Goal: Task Accomplishment & Management: Manage account settings

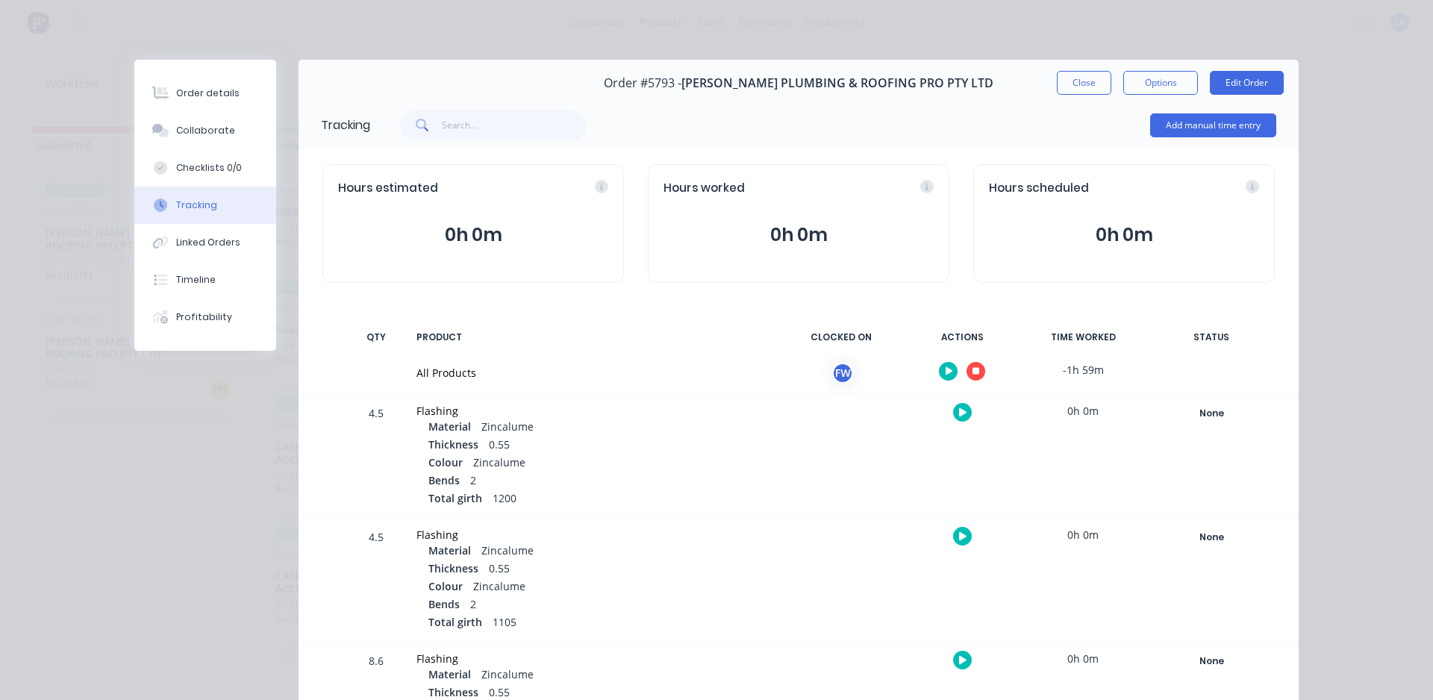
click at [972, 367] on icon "button" at bounding box center [975, 371] width 7 height 10
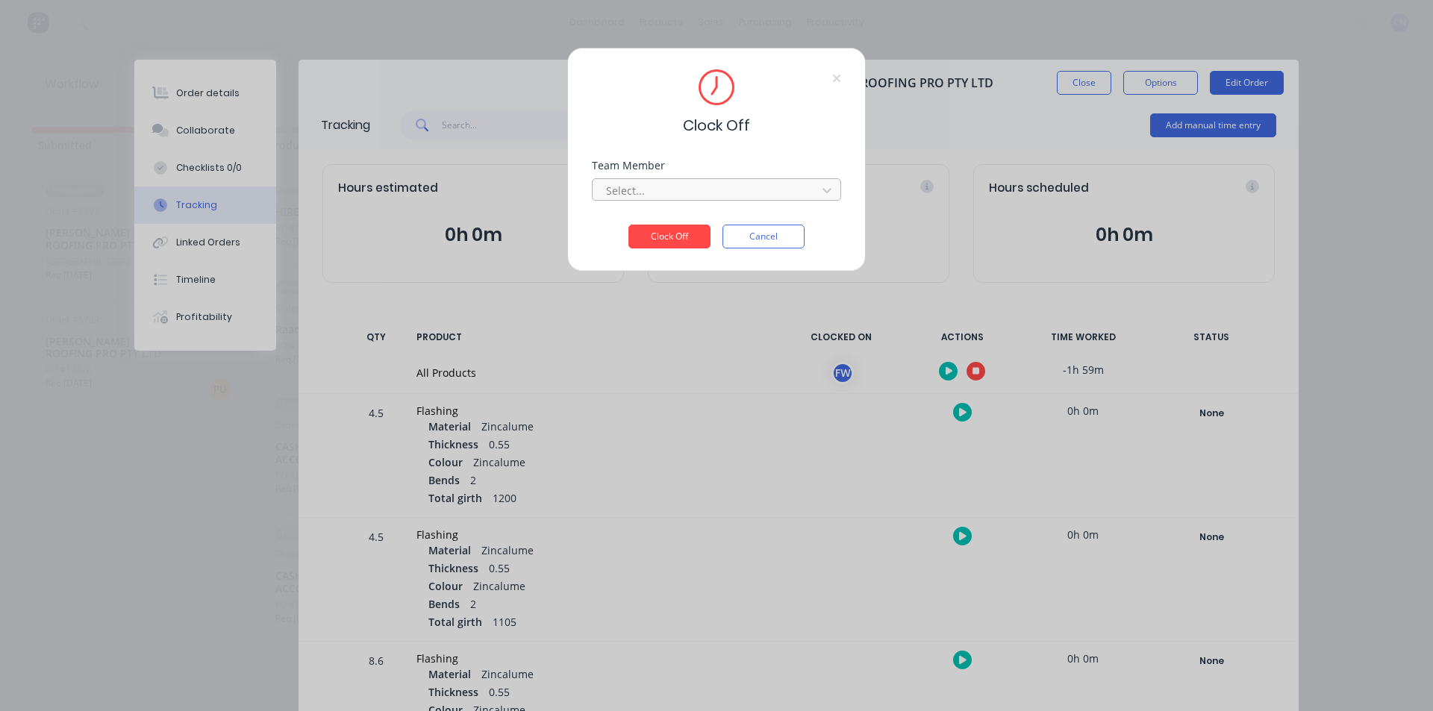
click at [685, 197] on div at bounding box center [706, 190] width 204 height 19
click at [697, 229] on div "Fabrication Workshop" at bounding box center [716, 224] width 249 height 28
click at [691, 232] on button "Clock Off" at bounding box center [669, 237] width 82 height 24
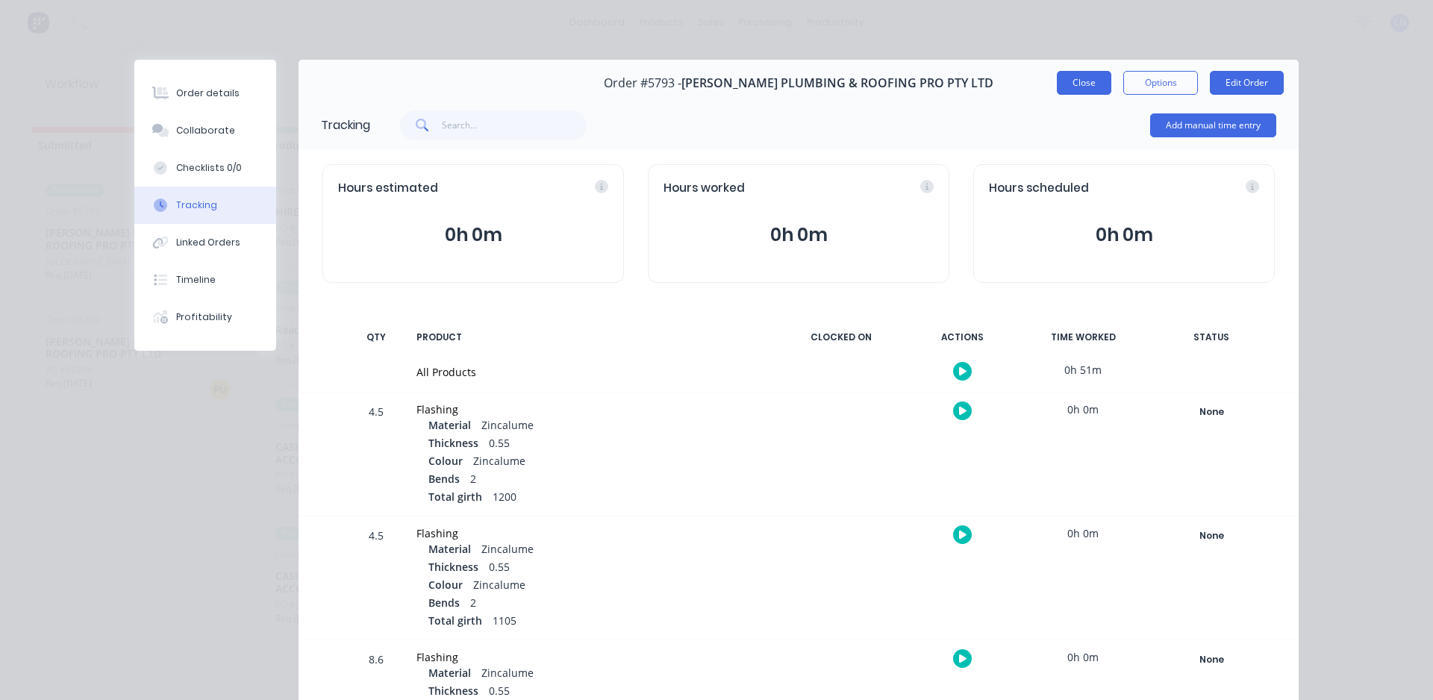
click at [1102, 81] on button "Close" at bounding box center [1084, 83] width 54 height 24
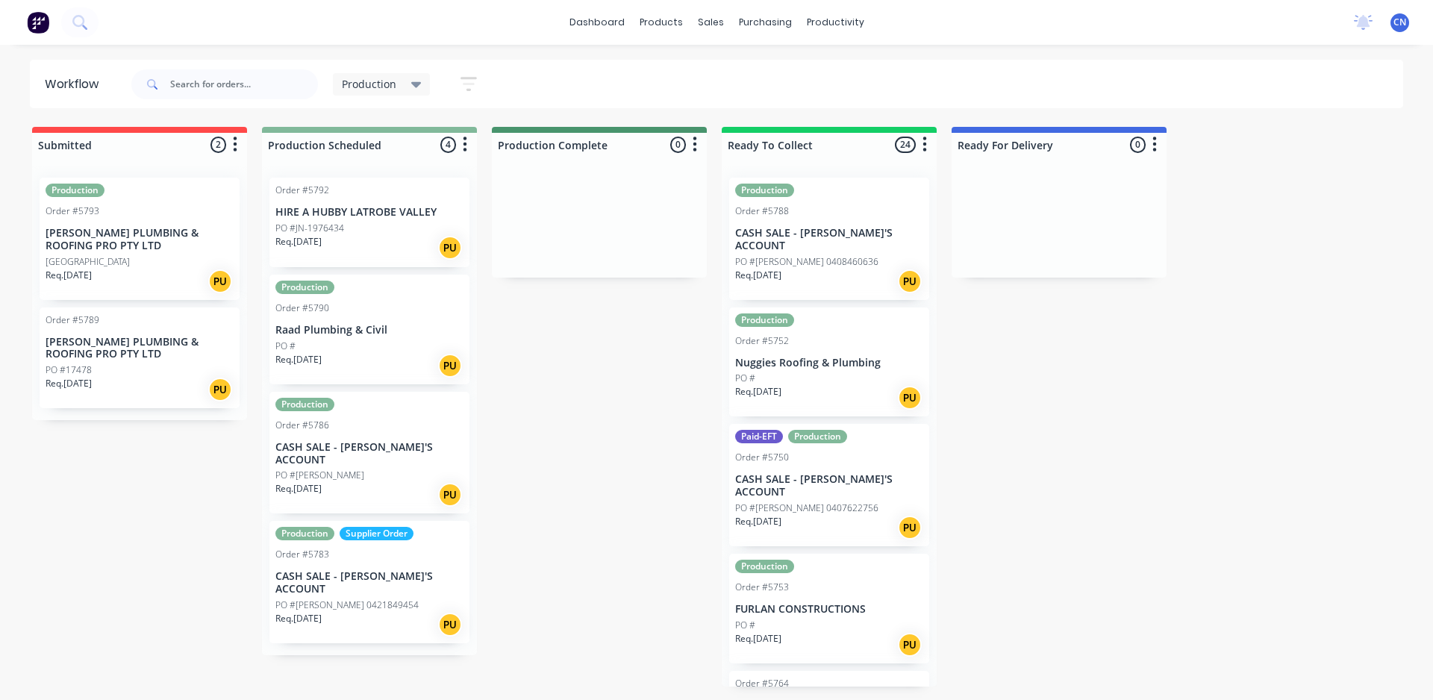
click at [377, 337] on div "Production Order #5790 Raad Plumbing & Civil PO # Req. [DATE] PU" at bounding box center [369, 330] width 200 height 110
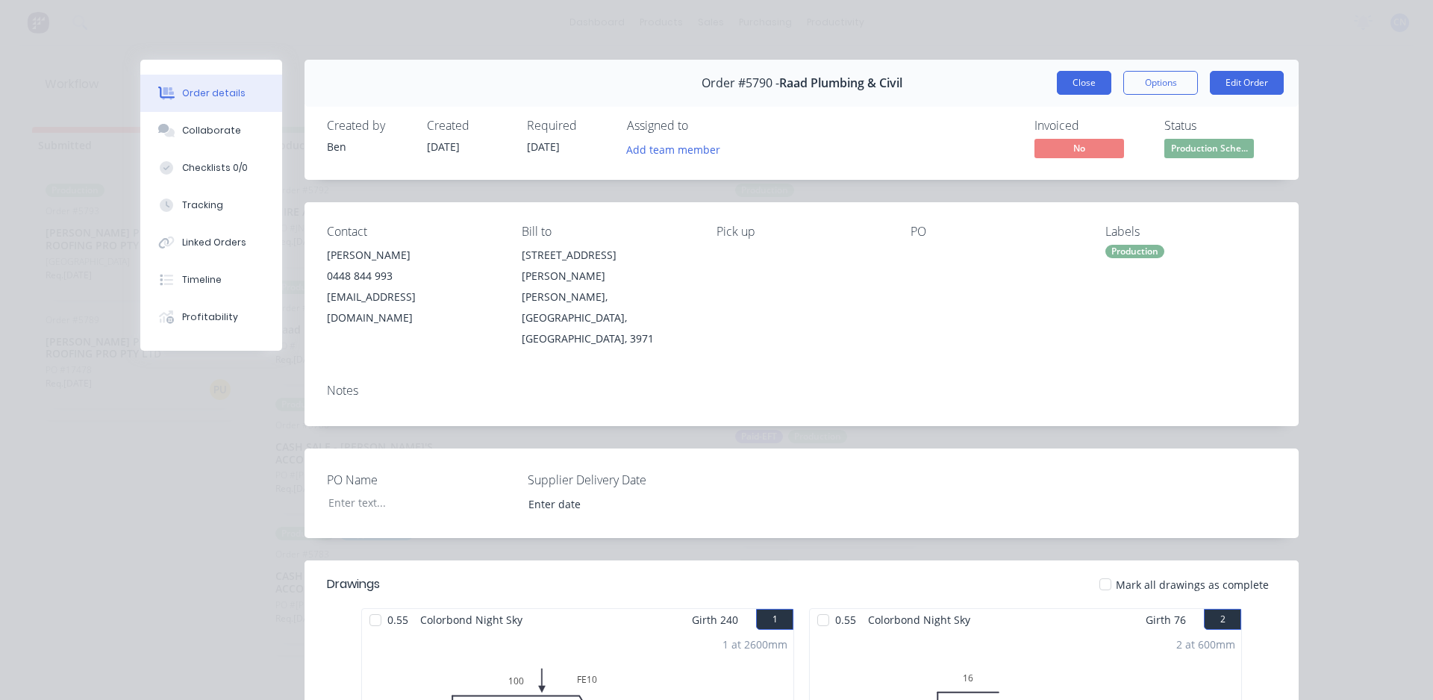
click at [1072, 92] on button "Close" at bounding box center [1084, 83] width 54 height 24
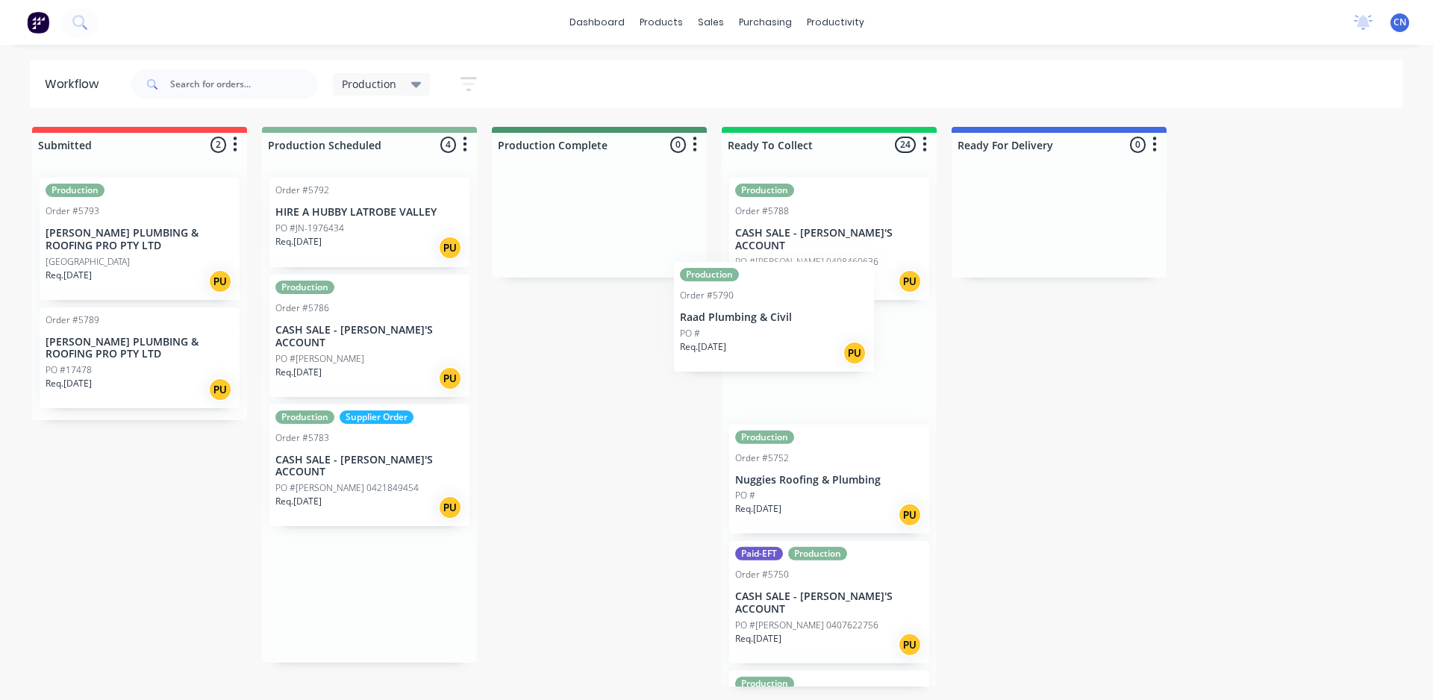
drag, startPoint x: 400, startPoint y: 351, endPoint x: 820, endPoint y: 337, distance: 420.4
click at [820, 337] on div "Submitted 2 Summaries Total order value Invoiced to date To be invoiced Product…" at bounding box center [1125, 407] width 2272 height 560
click at [153, 257] on div "[GEOGRAPHIC_DATA]" at bounding box center [140, 261] width 188 height 13
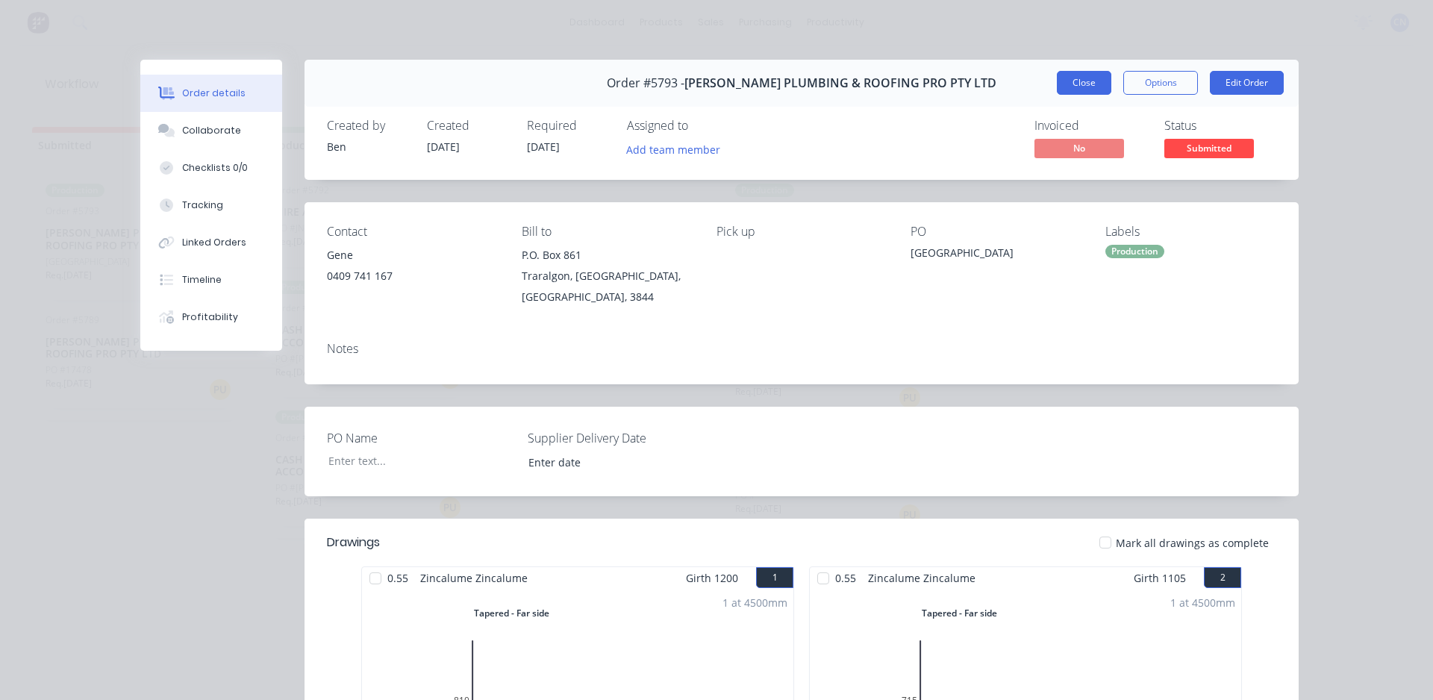
click at [1075, 92] on button "Close" at bounding box center [1084, 83] width 54 height 24
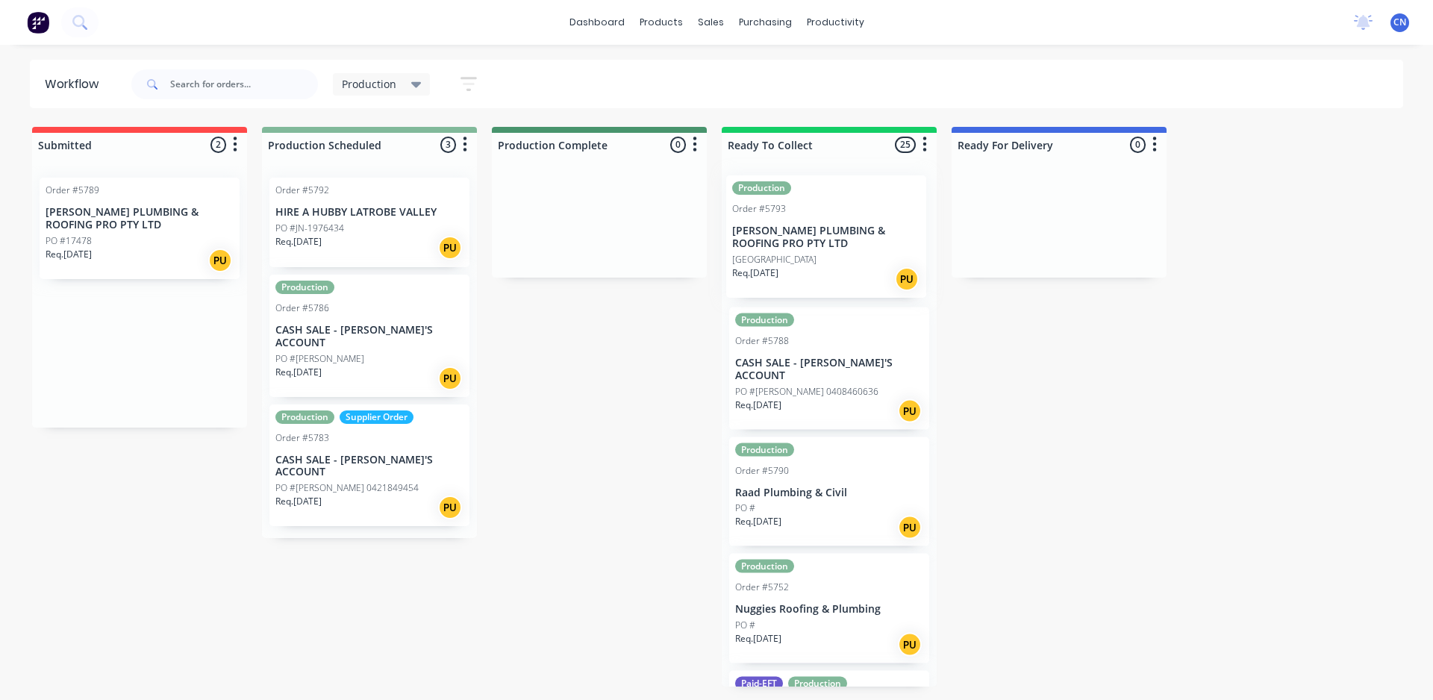
drag, startPoint x: 186, startPoint y: 231, endPoint x: 884, endPoint y: 225, distance: 698.5
click at [884, 226] on div "Submitted 2 Summaries Total order value Invoiced to date To be invoiced Product…" at bounding box center [1125, 407] width 2272 height 560
click at [873, 224] on div "Production Order #5793 [PERSON_NAME] PLUMBING & ROOFING PRO PTY LTD [GEOGRAPHIC…" at bounding box center [829, 239] width 200 height 122
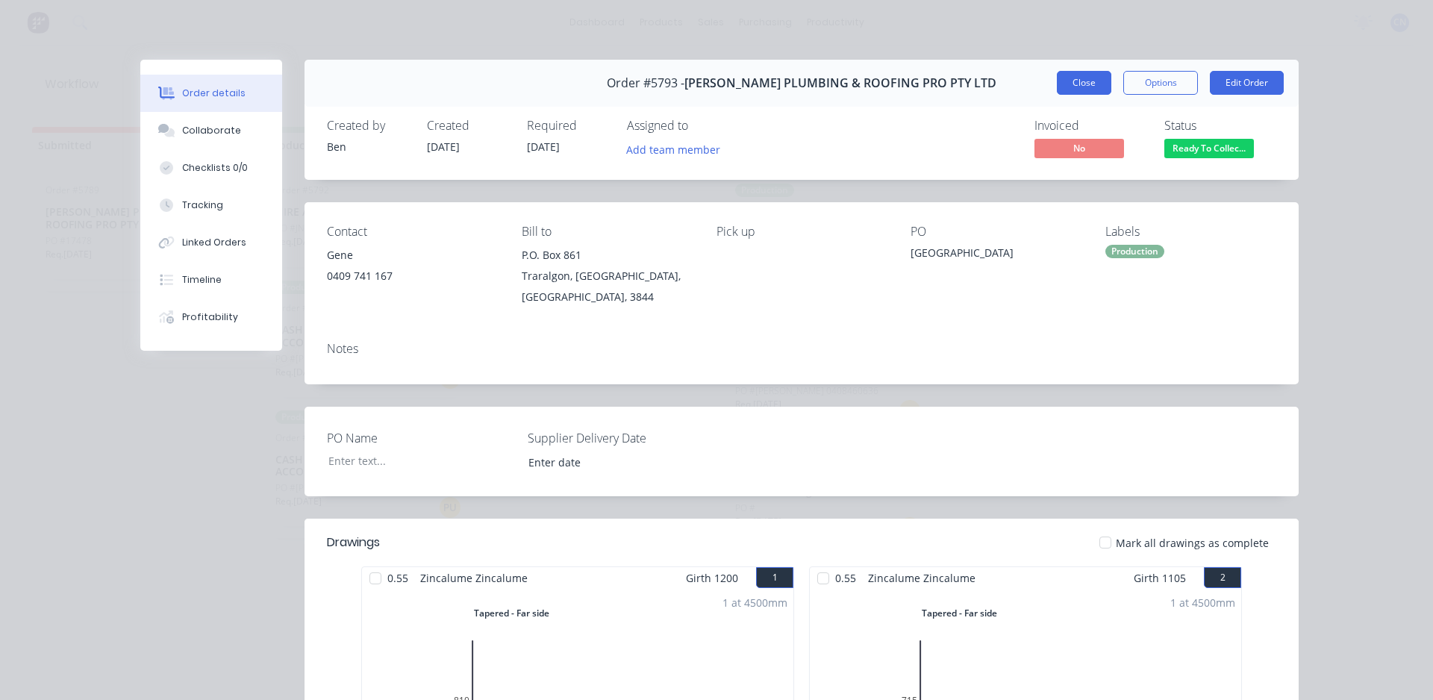
click at [1096, 84] on button "Close" at bounding box center [1084, 83] width 54 height 24
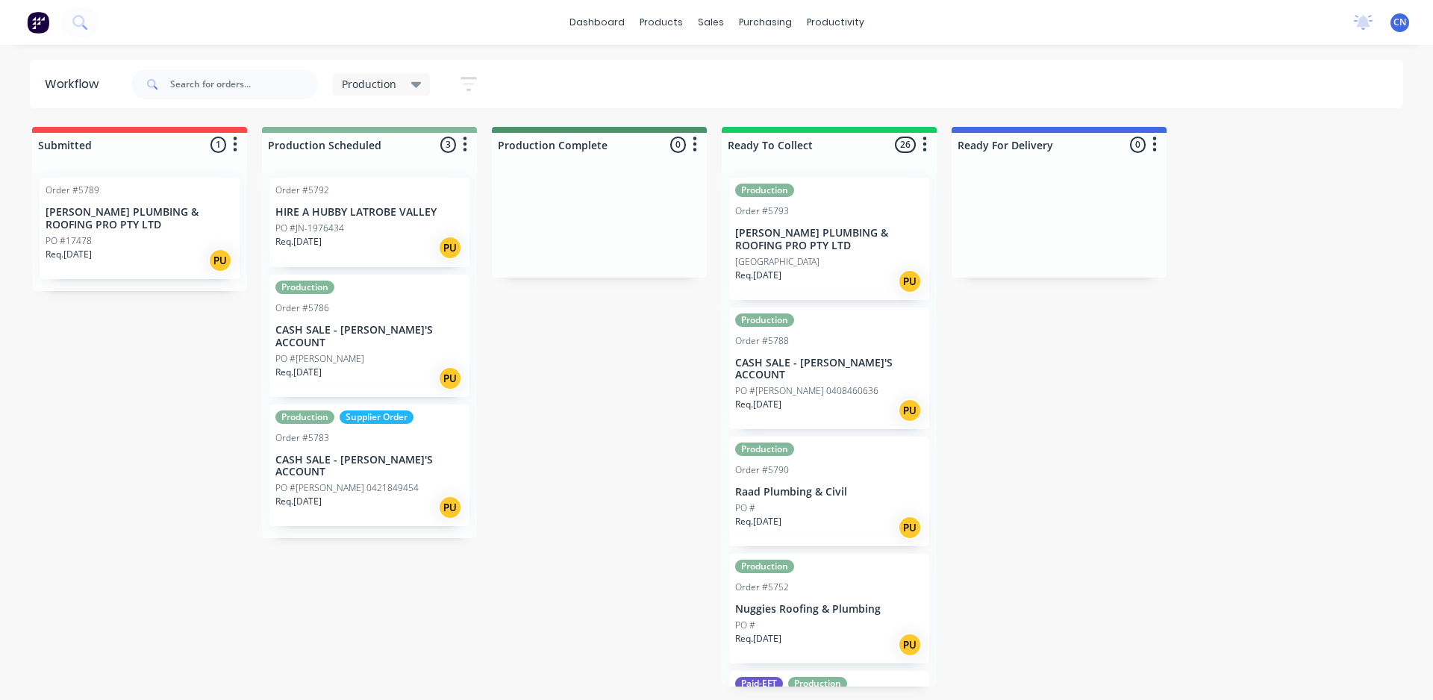
click at [365, 319] on div "Production Order #5786 CASH SALE - BEN'S ACCOUNT PO #[PERSON_NAME]. [DATE] PU" at bounding box center [369, 336] width 200 height 122
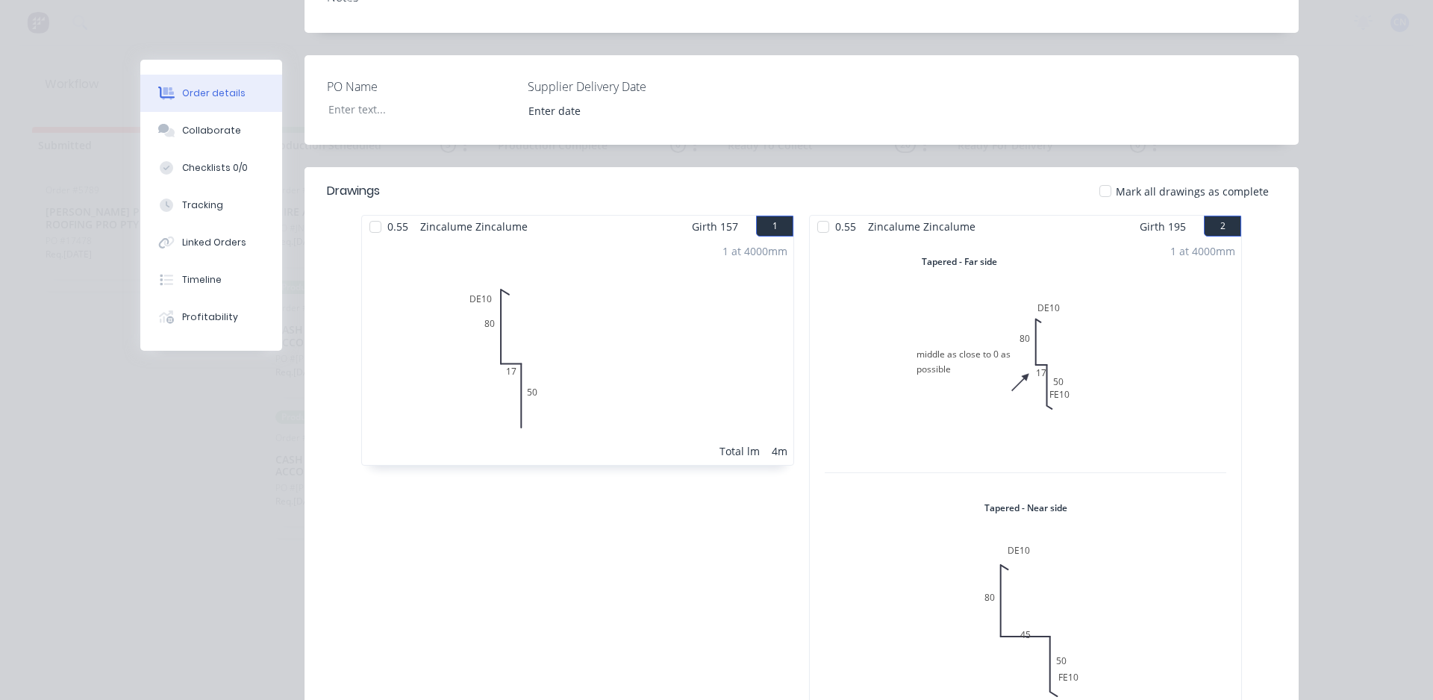
scroll to position [299, 0]
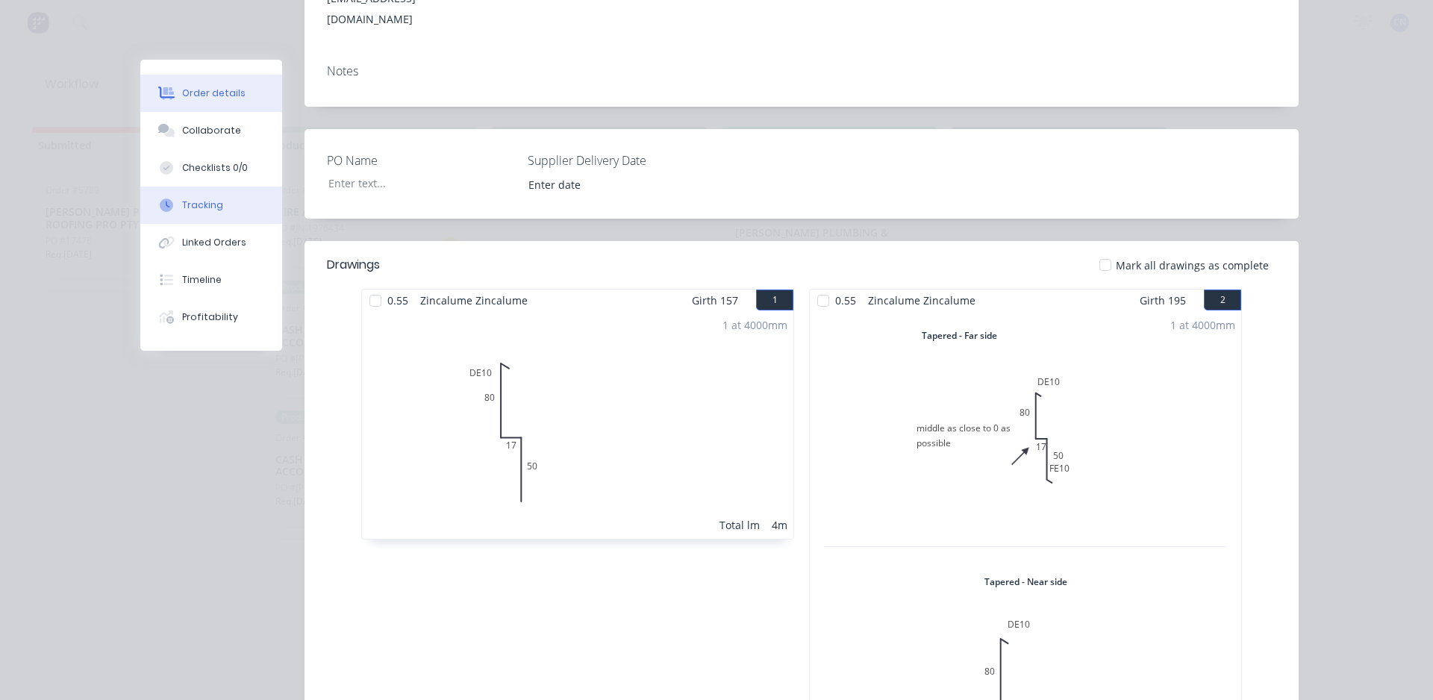
click at [191, 196] on button "Tracking" at bounding box center [211, 205] width 142 height 37
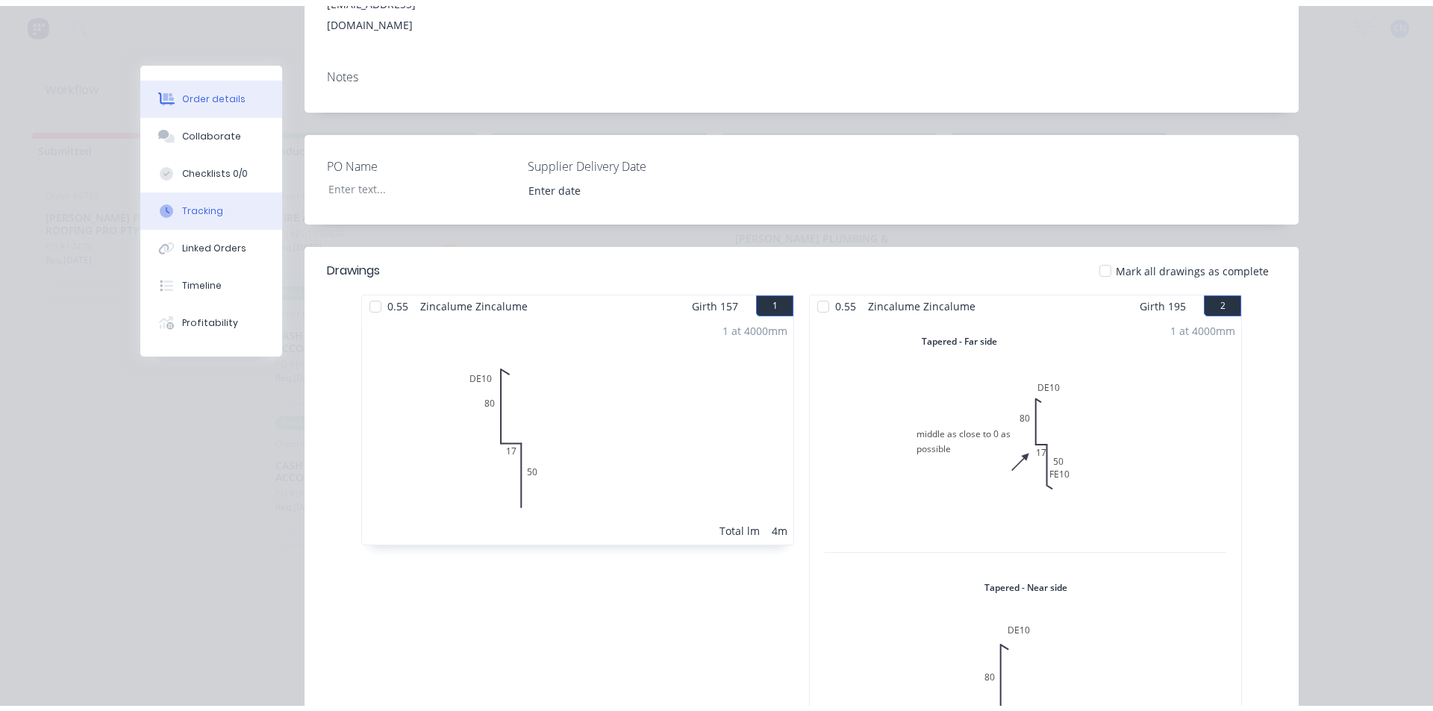
scroll to position [0, 0]
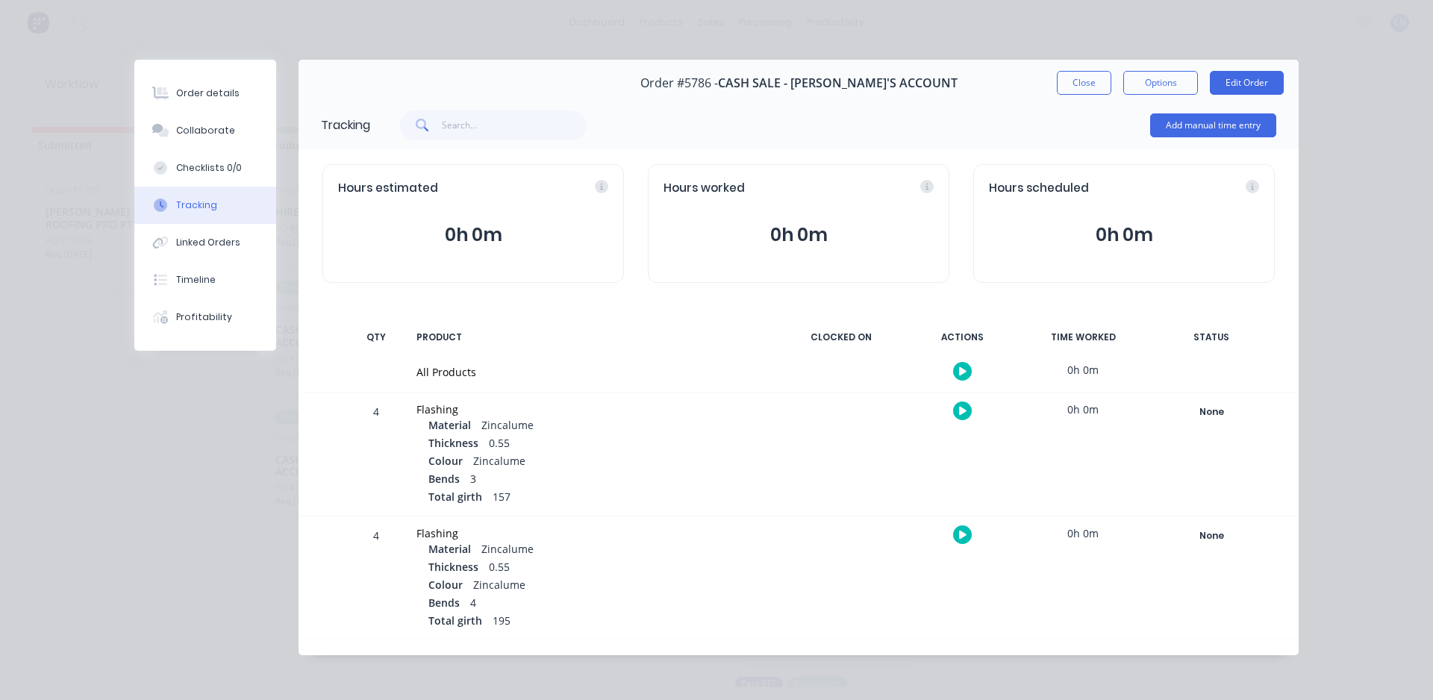
click at [965, 372] on button "button" at bounding box center [962, 371] width 19 height 19
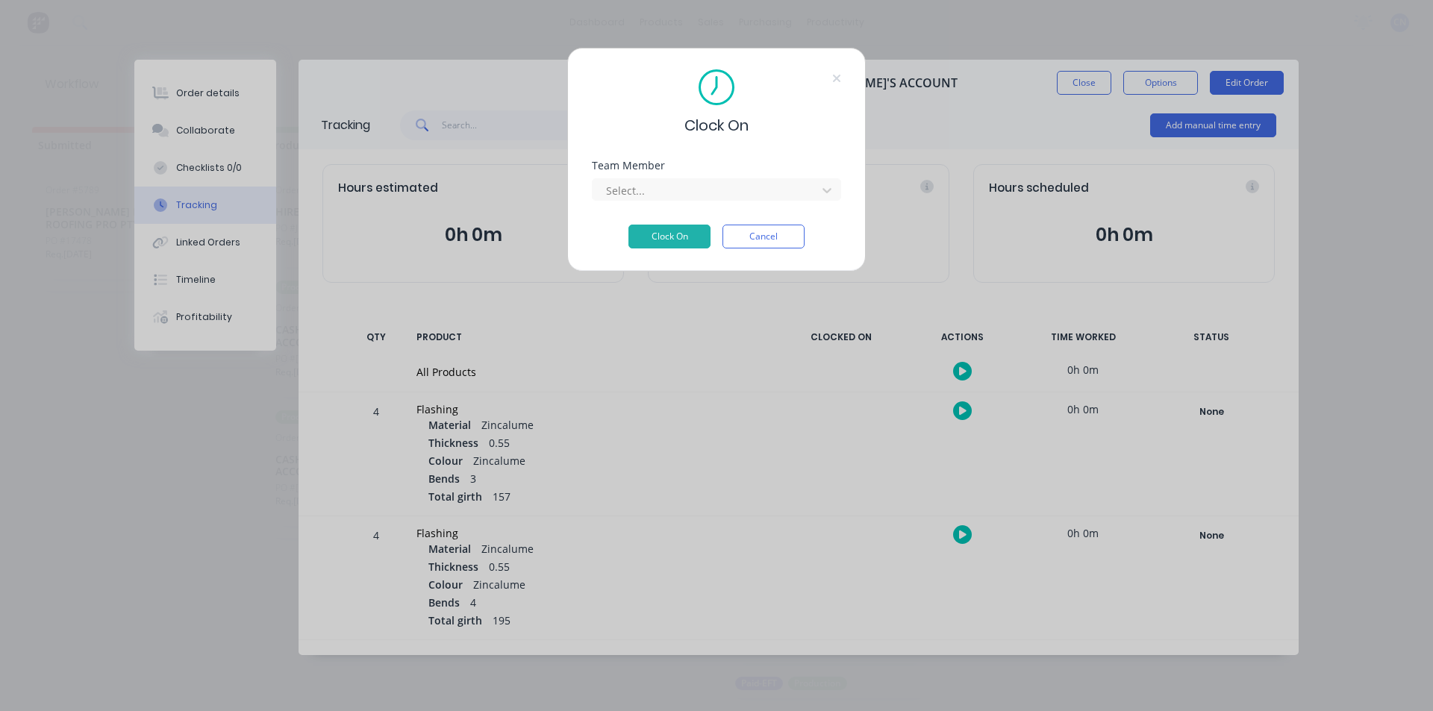
click at [693, 202] on div "Team Member Select..." at bounding box center [716, 192] width 249 height 64
click at [693, 194] on div at bounding box center [706, 190] width 204 height 19
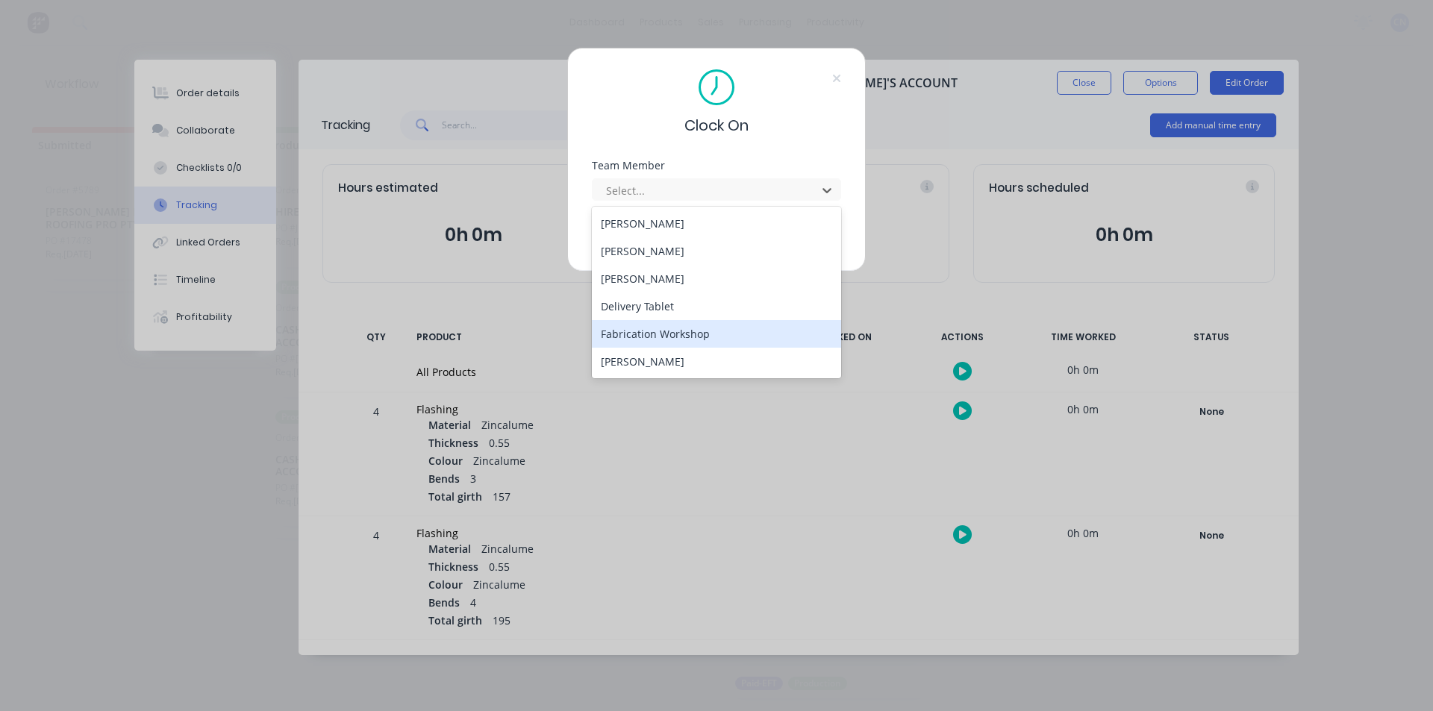
click at [694, 343] on div "Fabrication Workshop" at bounding box center [716, 334] width 249 height 28
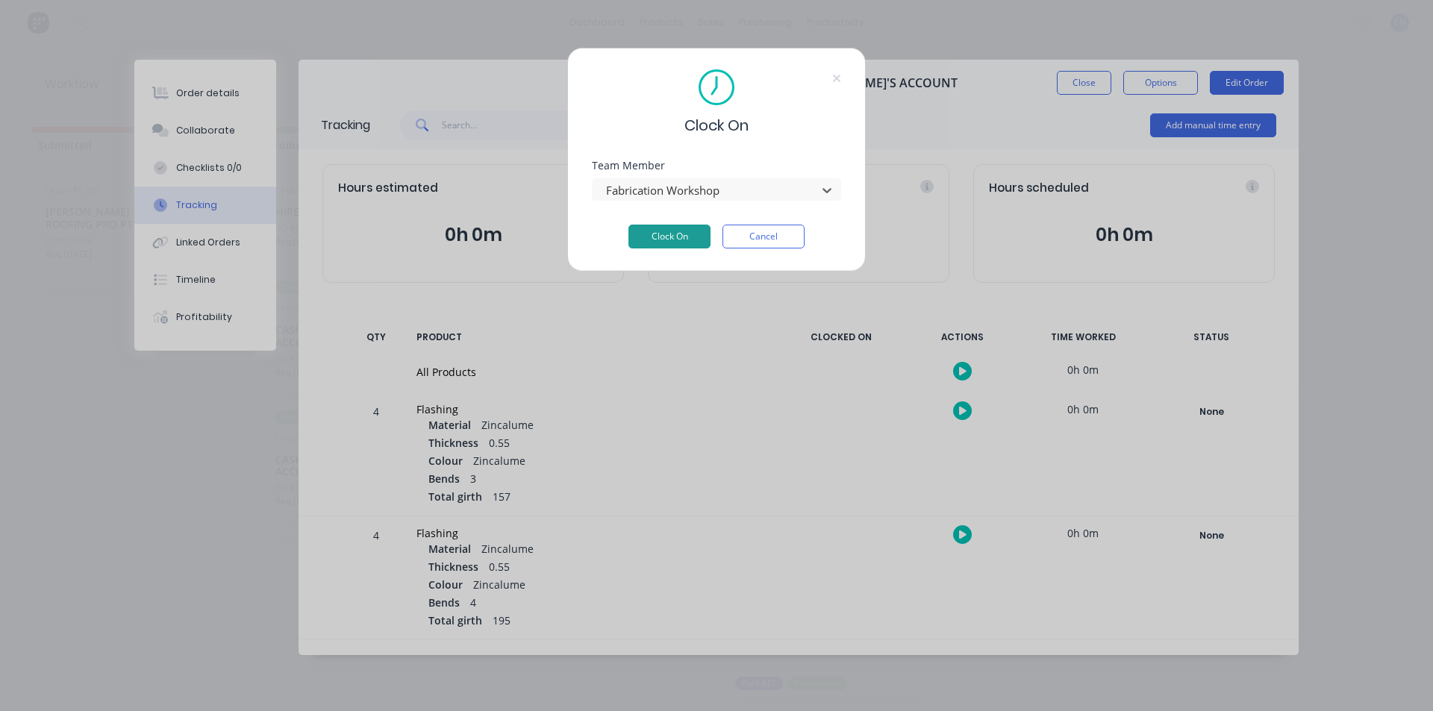
click at [650, 232] on button "Clock On" at bounding box center [669, 237] width 82 height 24
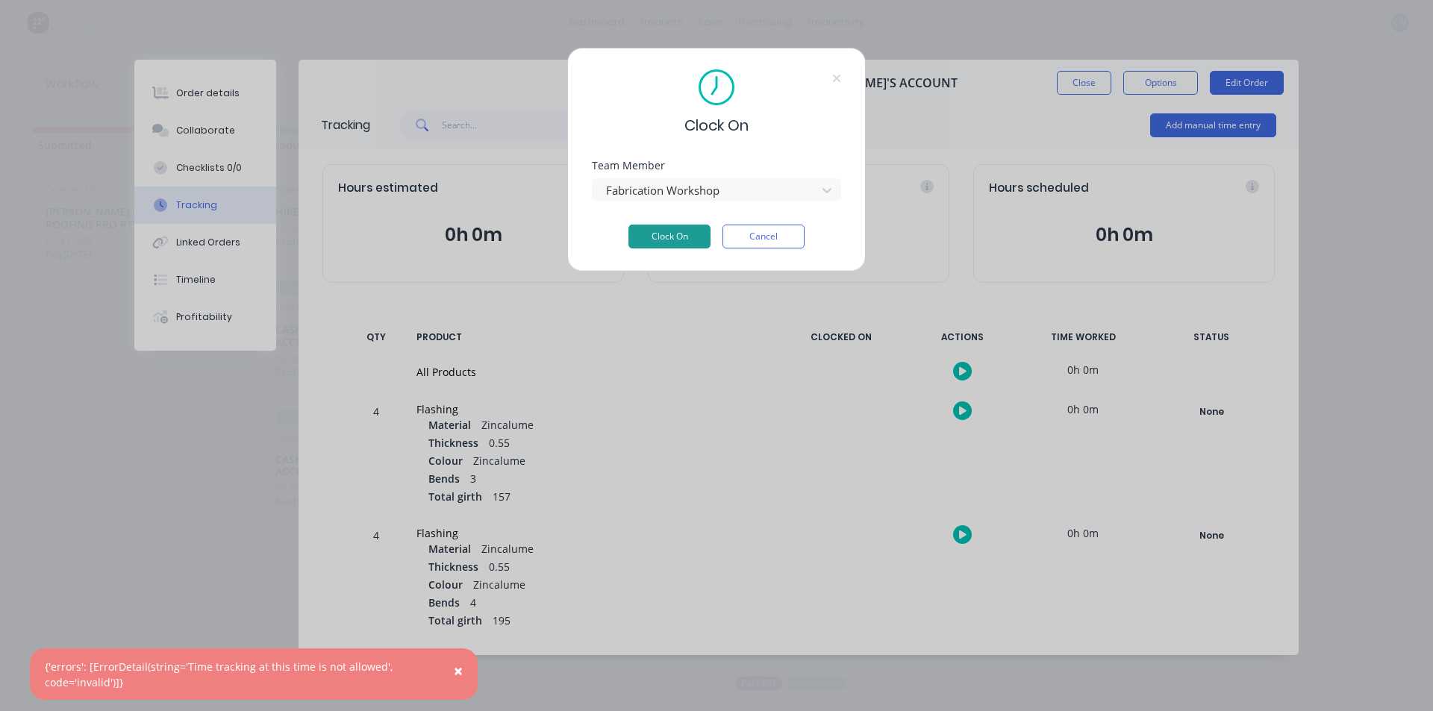
click at [709, 237] on button "Clock On" at bounding box center [669, 237] width 82 height 24
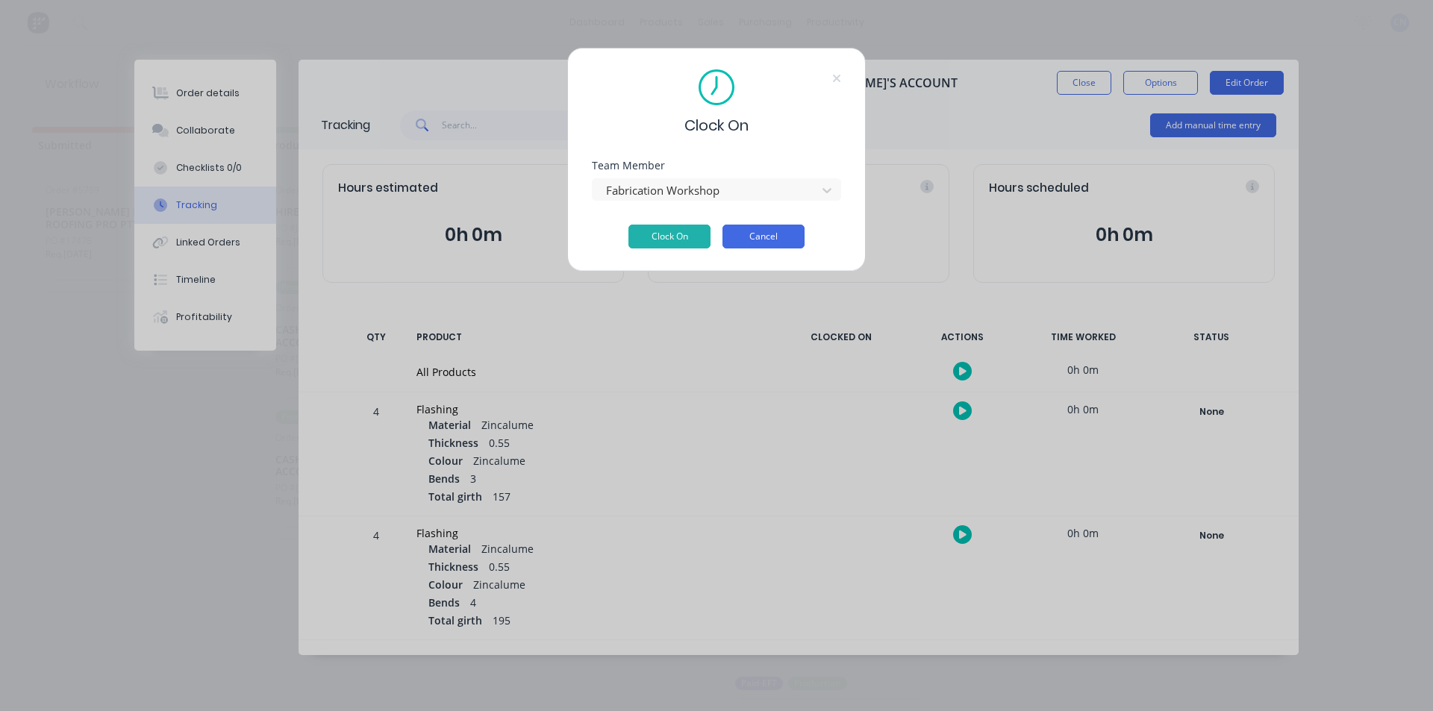
click at [756, 247] on button "Cancel" at bounding box center [763, 237] width 82 height 24
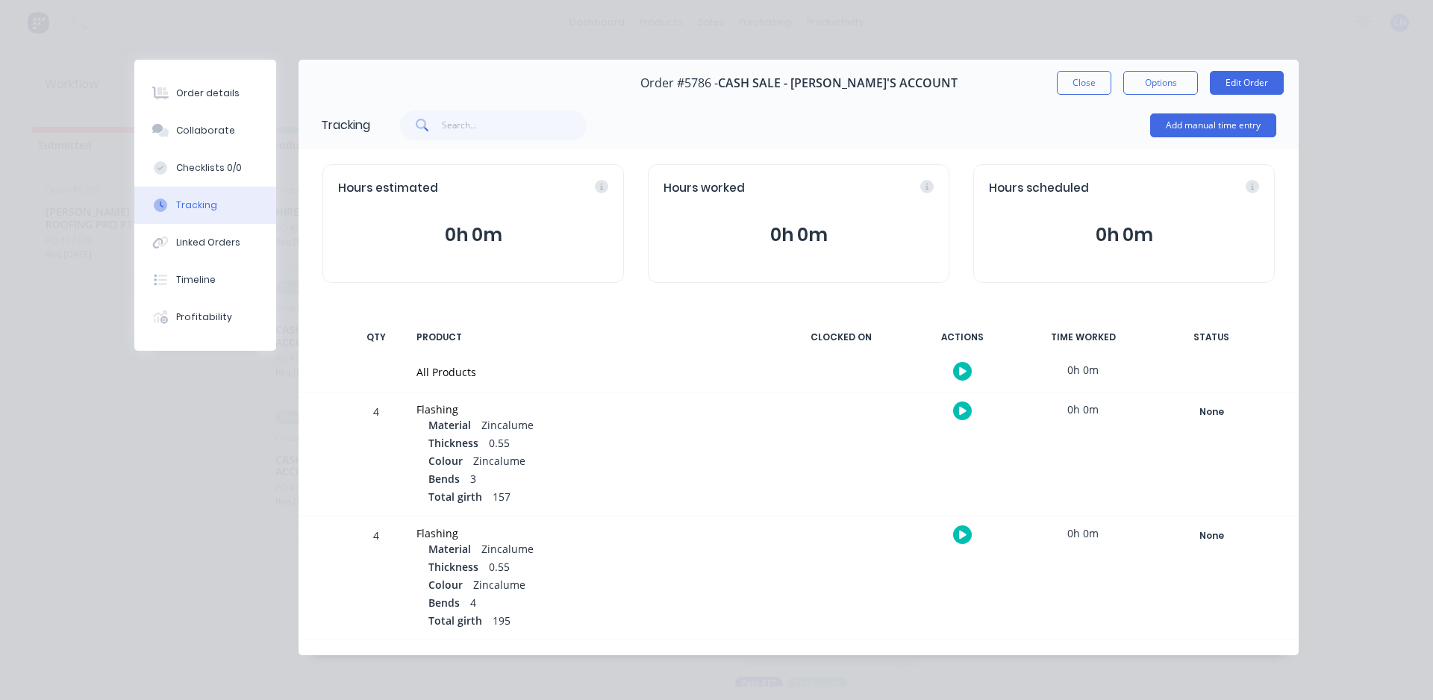
click at [965, 373] on icon "button" at bounding box center [962, 371] width 7 height 10
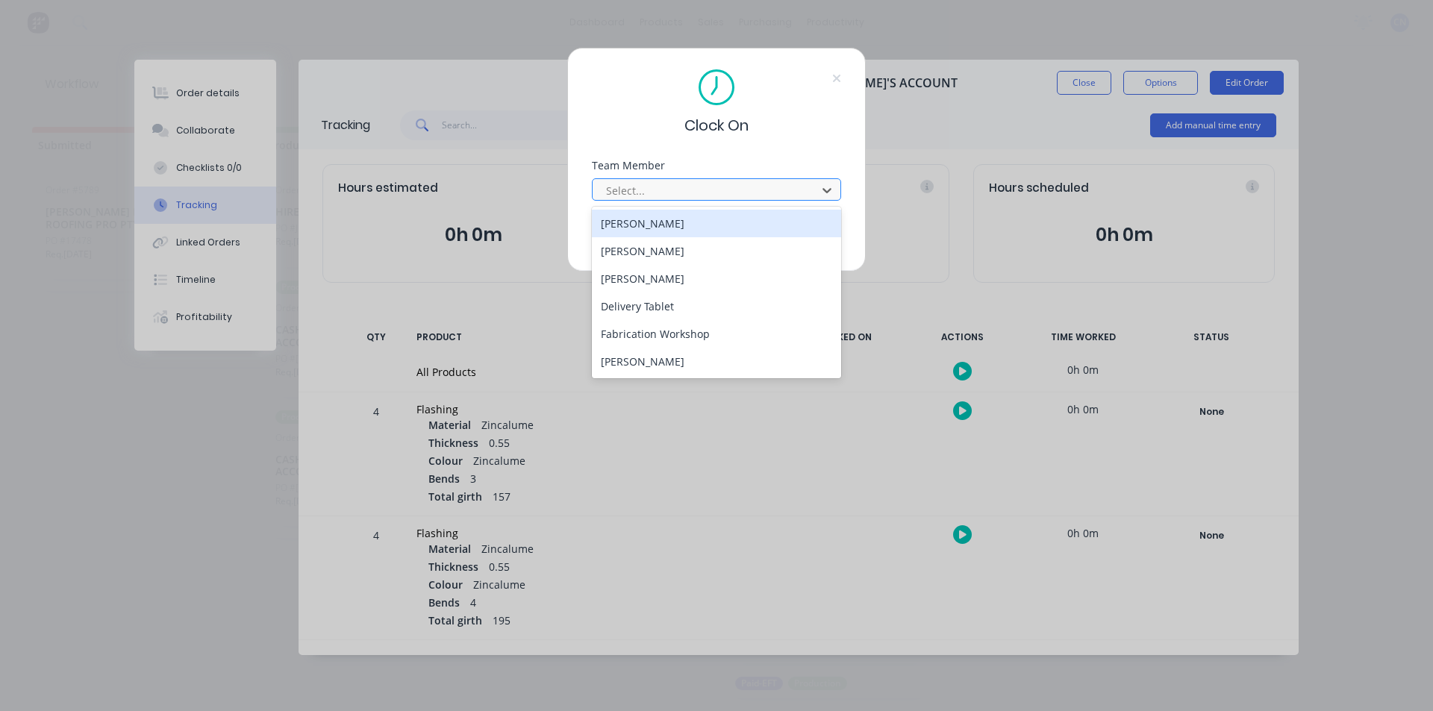
click at [725, 190] on div at bounding box center [706, 190] width 204 height 19
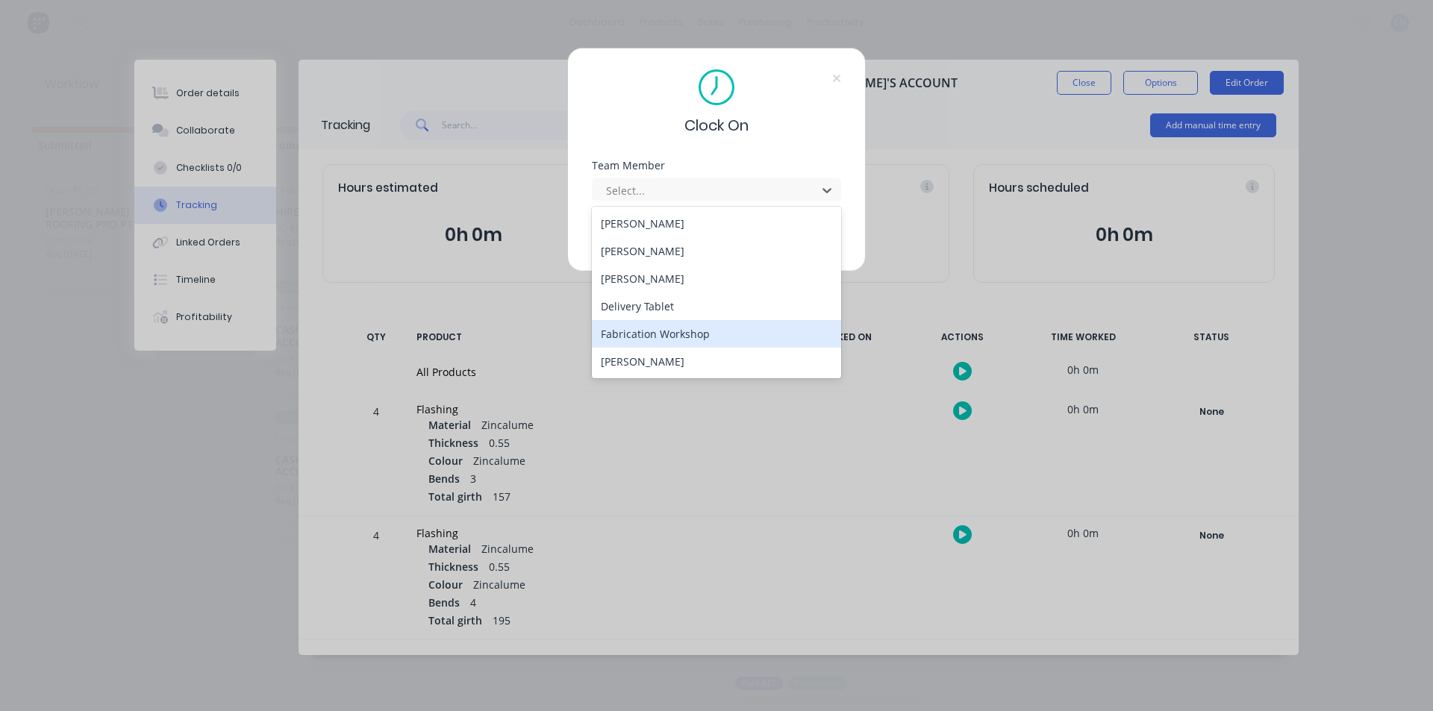
click at [672, 331] on div "Fabrication Workshop" at bounding box center [716, 334] width 249 height 28
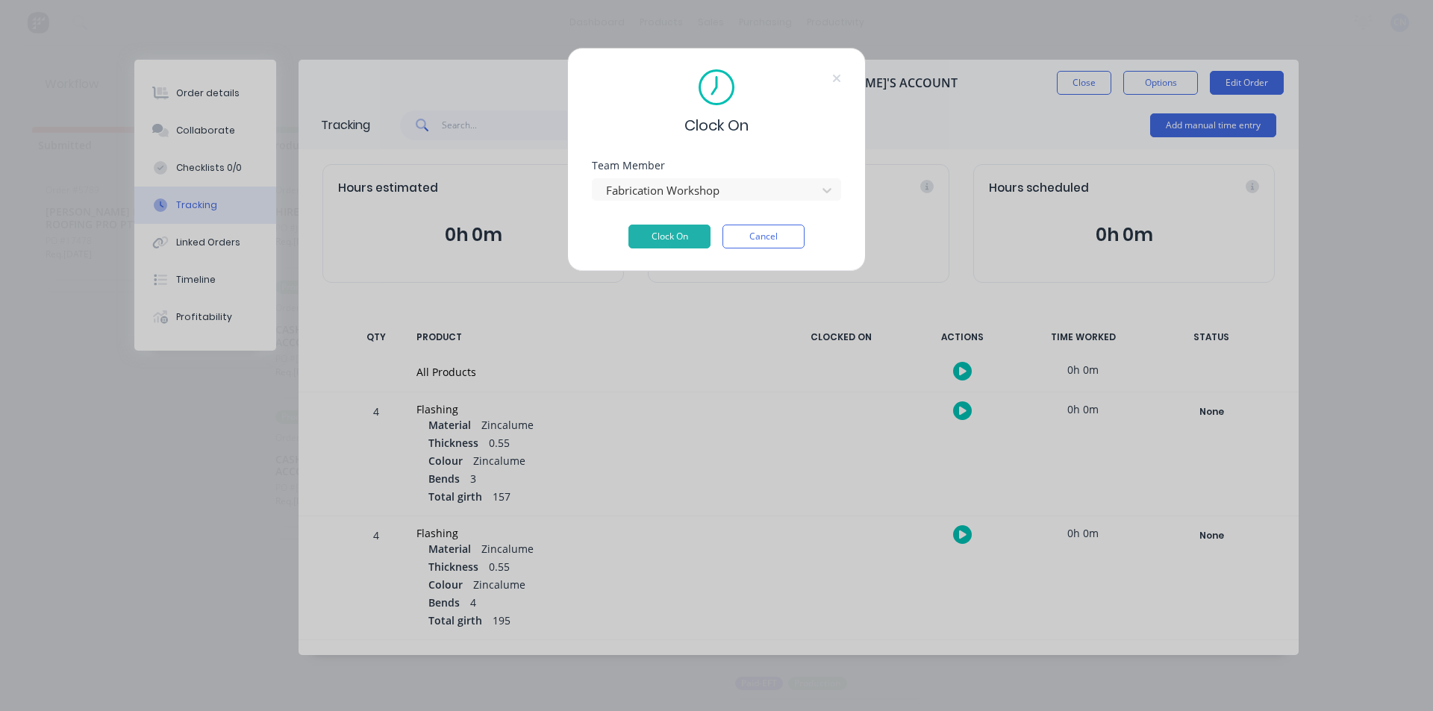
click at [666, 221] on div "Team Member Fabrication Workshop" at bounding box center [716, 192] width 249 height 64
drag, startPoint x: 658, startPoint y: 238, endPoint x: 766, endPoint y: 230, distance: 107.8
click at [766, 230] on div "Clock On Cancel" at bounding box center [716, 237] width 249 height 24
click at [766, 230] on button "Cancel" at bounding box center [763, 237] width 82 height 24
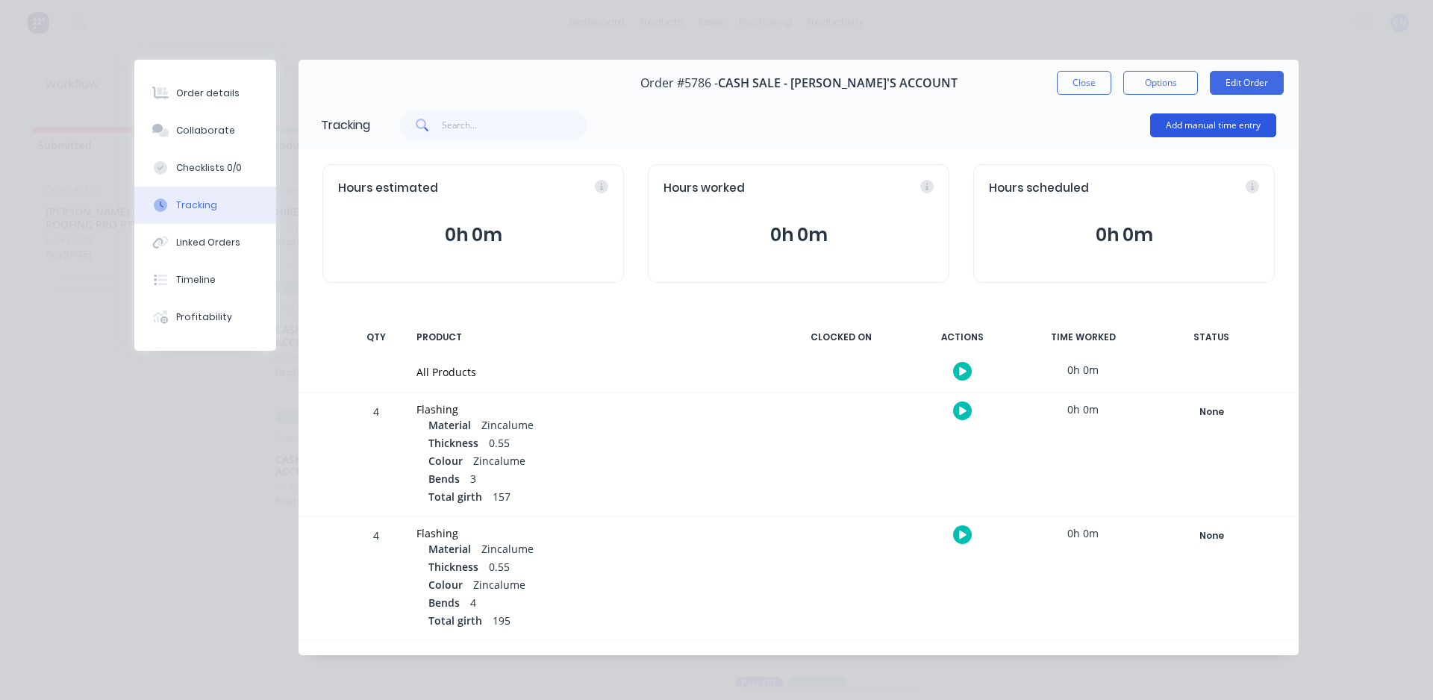
click at [1160, 122] on button "Add manual time entry" at bounding box center [1213, 125] width 126 height 24
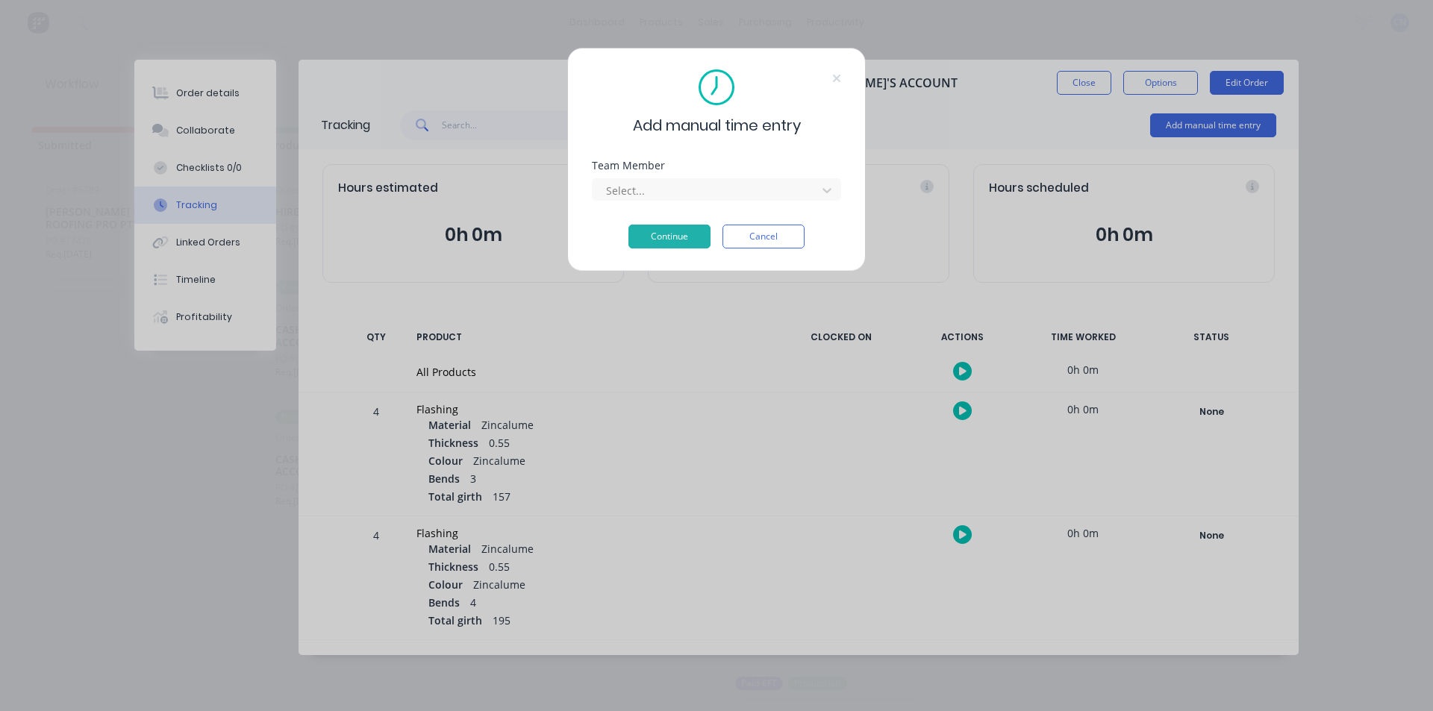
click at [708, 204] on div "Team Member Select..." at bounding box center [716, 192] width 249 height 64
click at [708, 201] on div "Select..." at bounding box center [706, 190] width 213 height 22
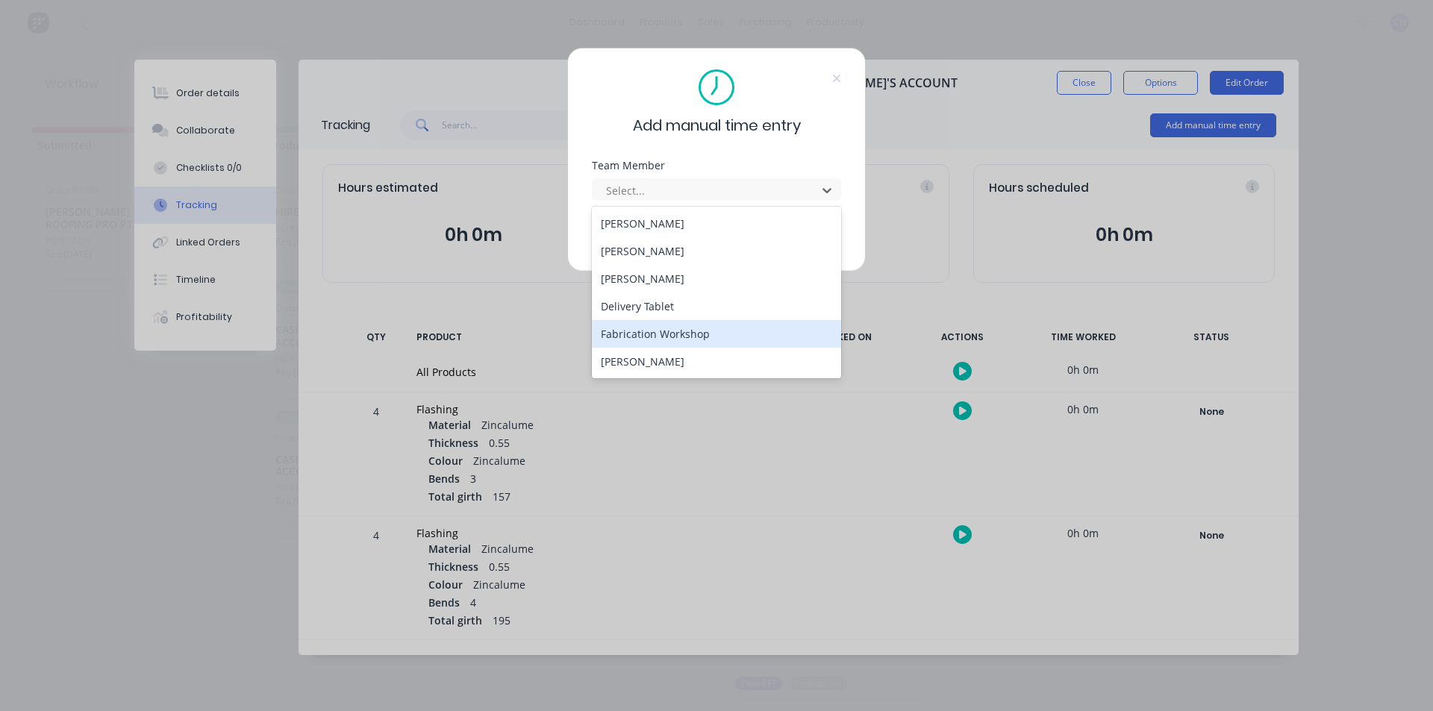
click at [679, 337] on div "Fabrication Workshop" at bounding box center [716, 334] width 249 height 28
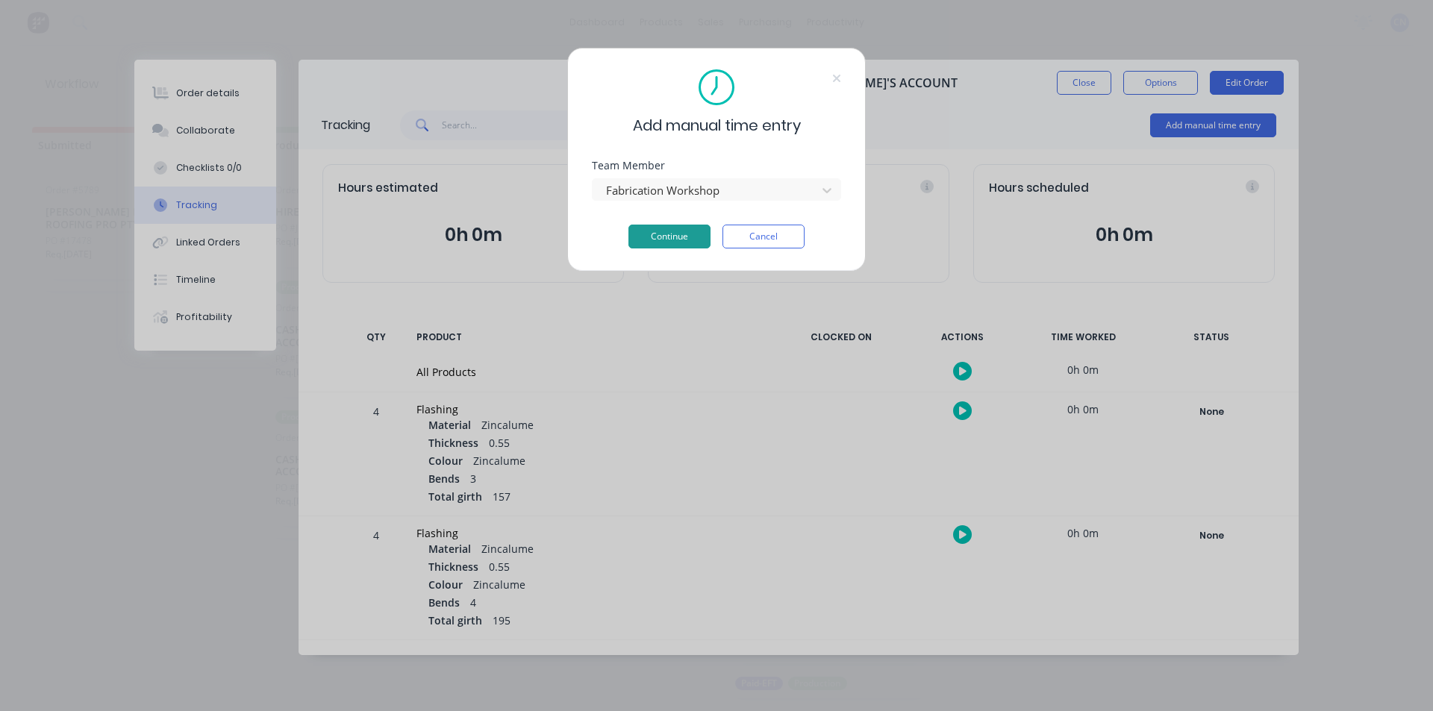
click at [651, 233] on button "Continue" at bounding box center [669, 237] width 82 height 24
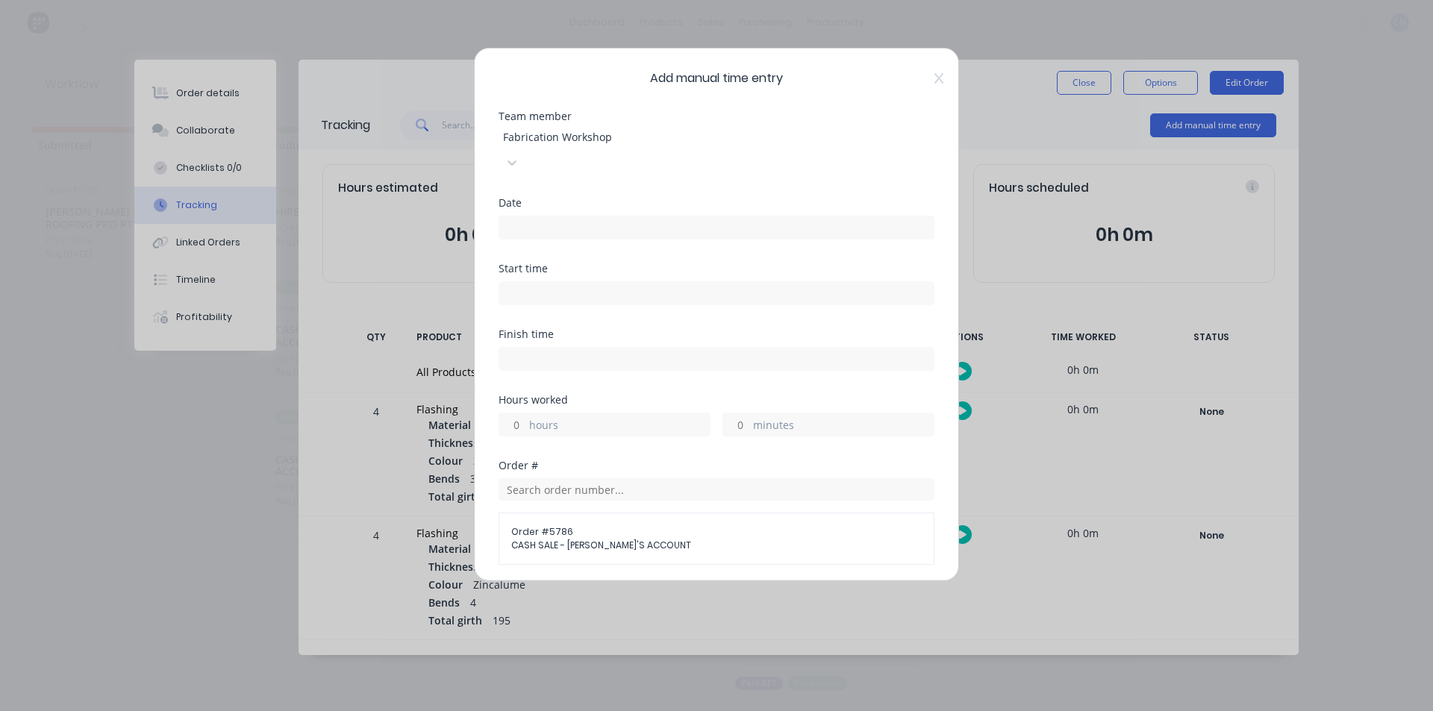
click at [681, 216] on input at bounding box center [716, 227] width 434 height 22
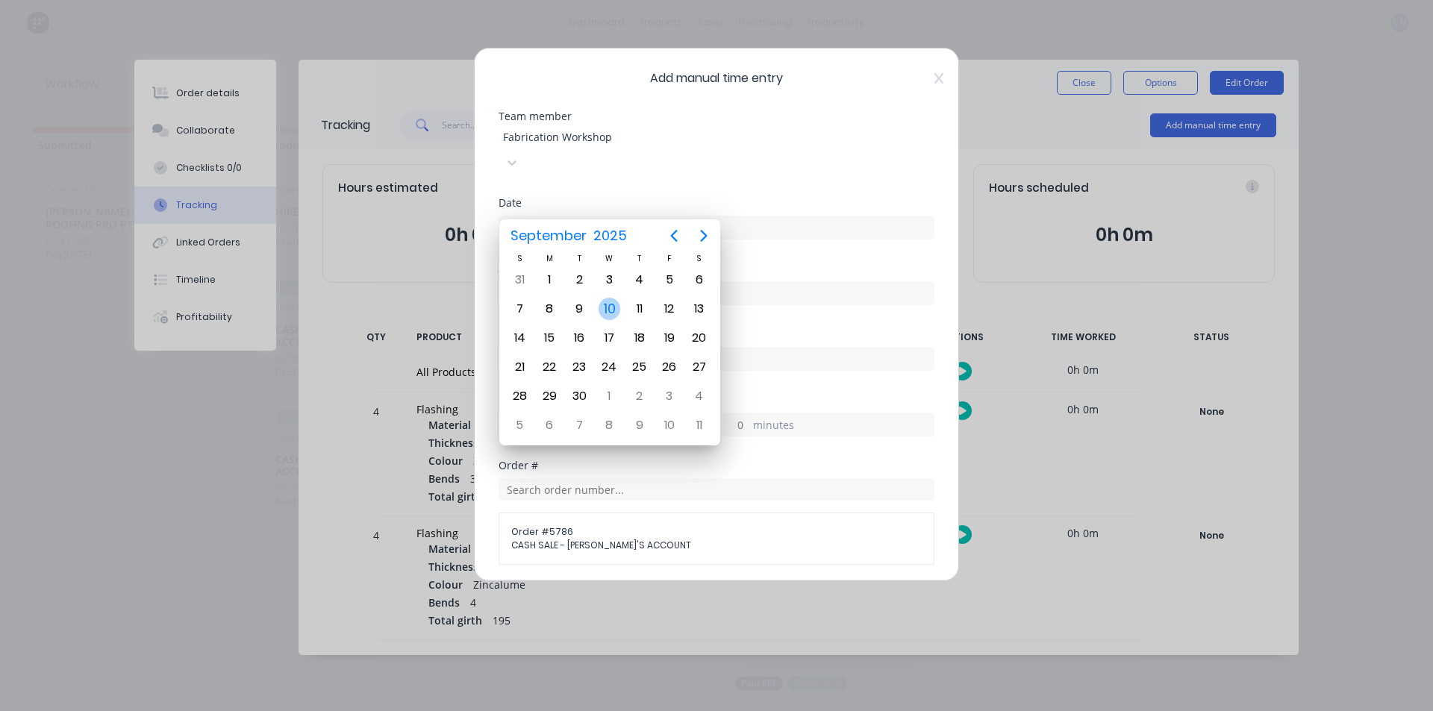
click at [599, 310] on div "10" at bounding box center [610, 309] width 22 height 22
type input "[DATE]"
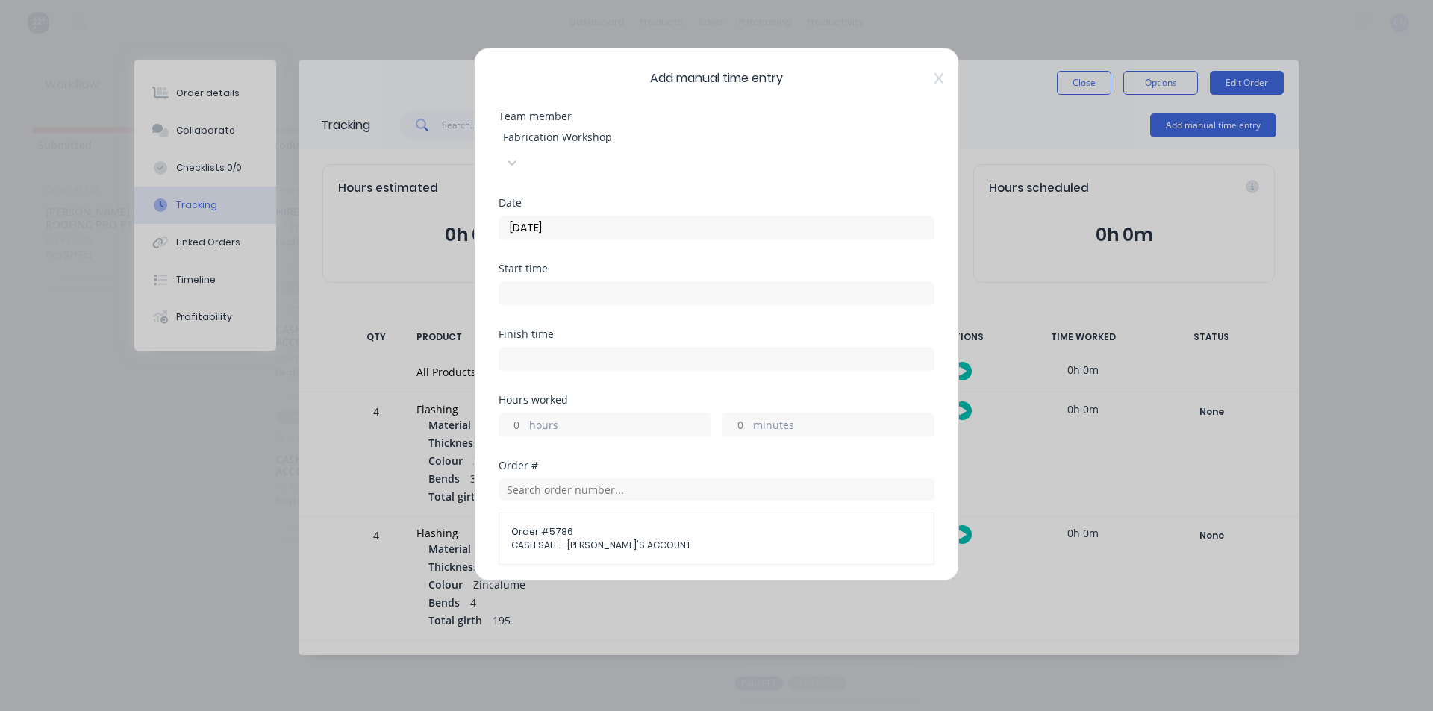
click at [605, 282] on input at bounding box center [716, 293] width 434 height 22
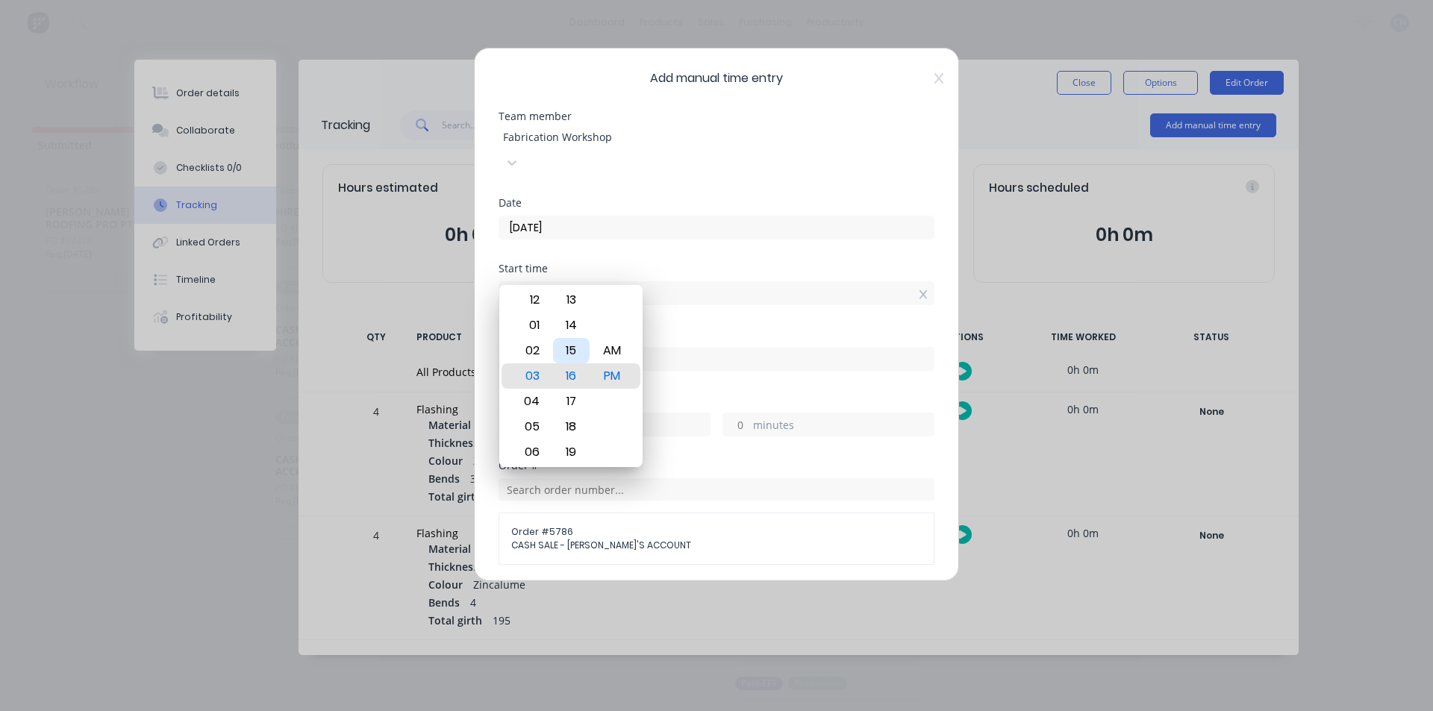
click at [570, 345] on div "15" at bounding box center [571, 350] width 37 height 25
click at [571, 319] on div "13" at bounding box center [571, 325] width 37 height 25
type input "03:13 PM"
click at [810, 234] on div "Date [DATE]" at bounding box center [717, 231] width 436 height 66
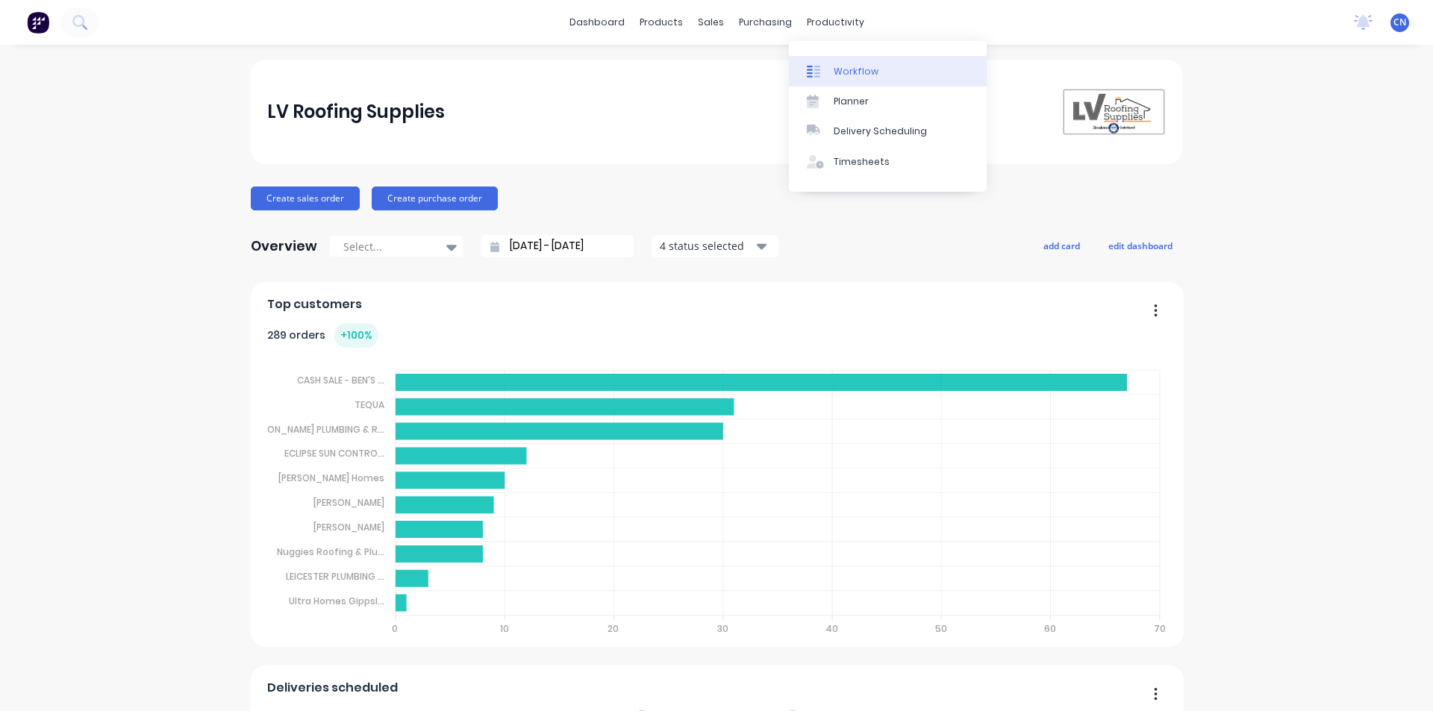
click at [835, 73] on div "Workflow" at bounding box center [856, 71] width 45 height 13
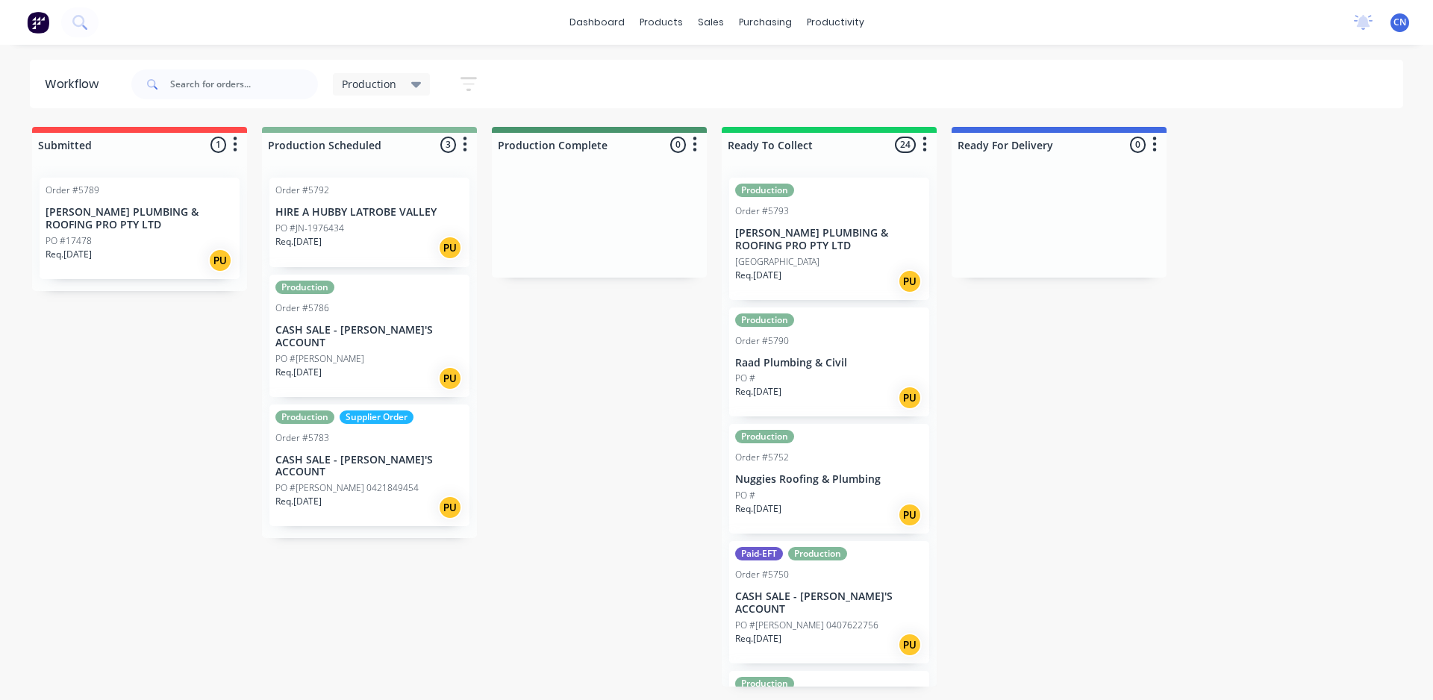
click at [378, 217] on p "HIRE A HUBBY LATROBE VALLEY" at bounding box center [369, 212] width 188 height 13
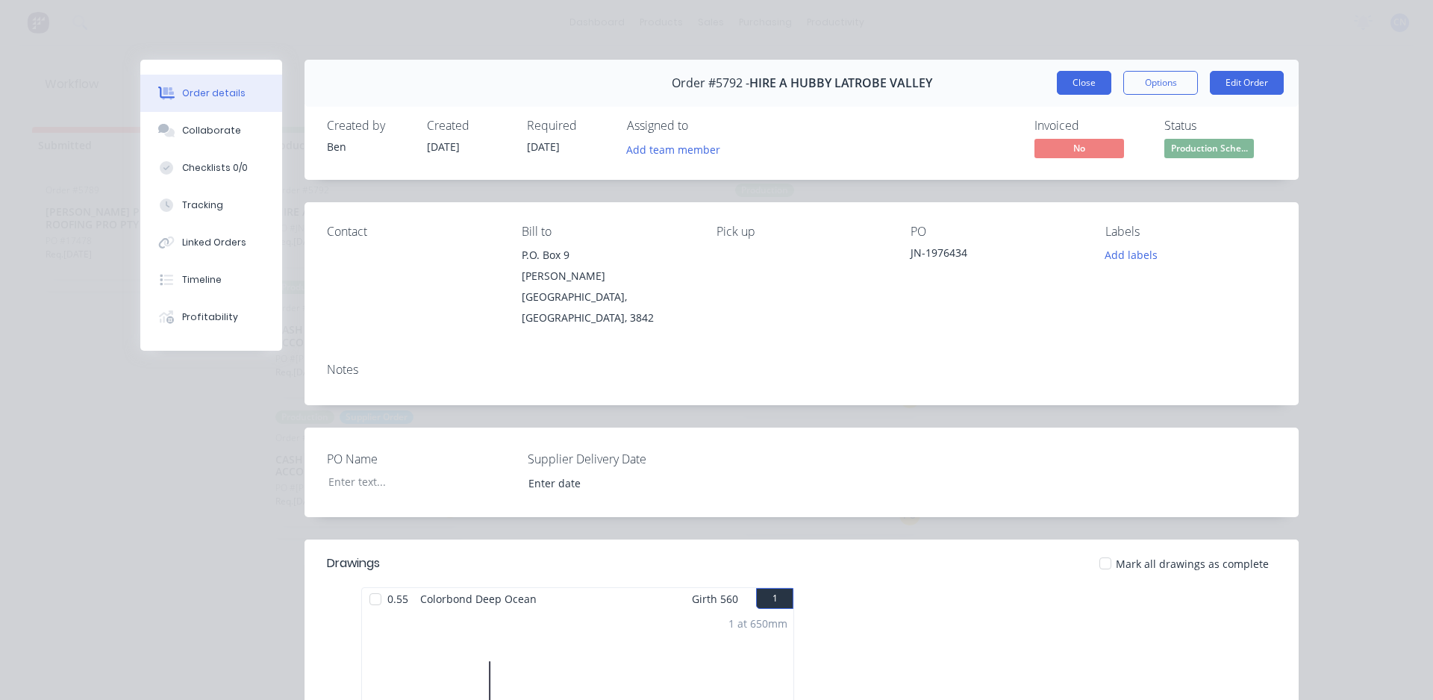
click at [1090, 85] on button "Close" at bounding box center [1084, 83] width 54 height 24
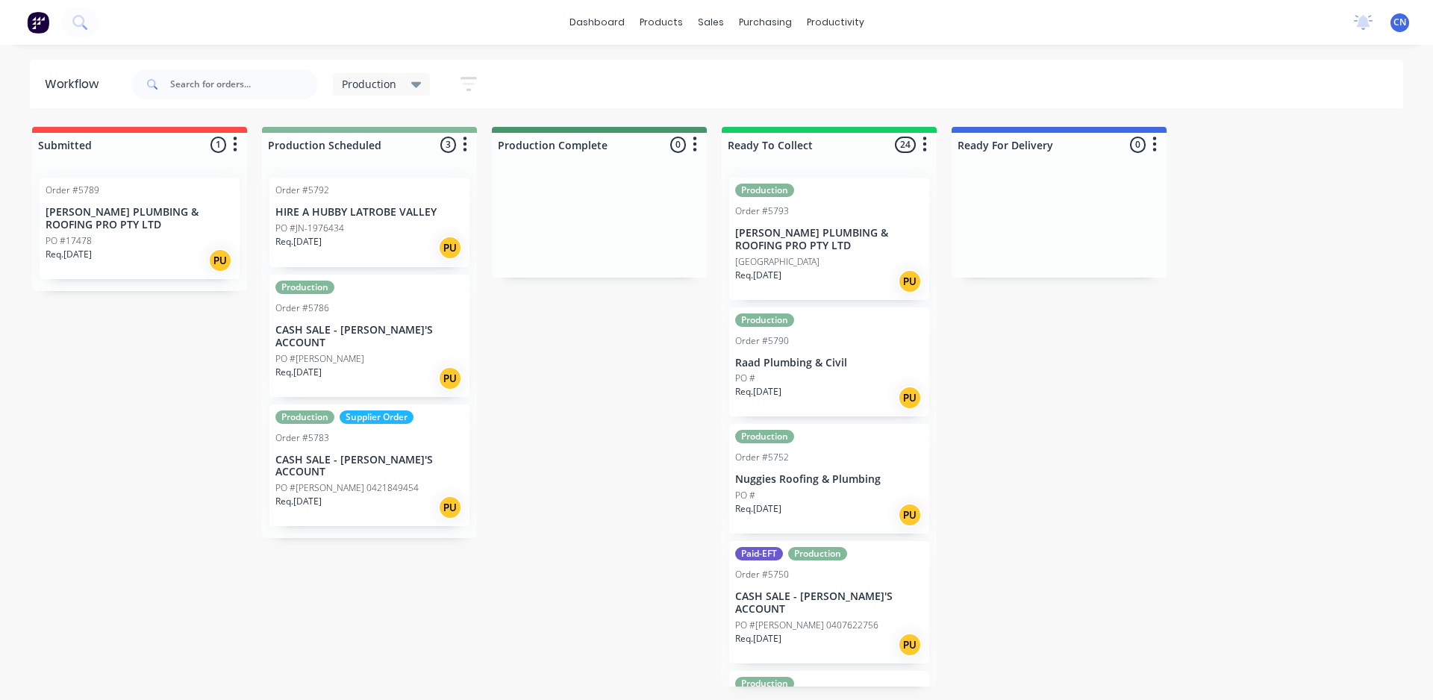
click at [152, 236] on div "PO #17478" at bounding box center [140, 240] width 188 height 13
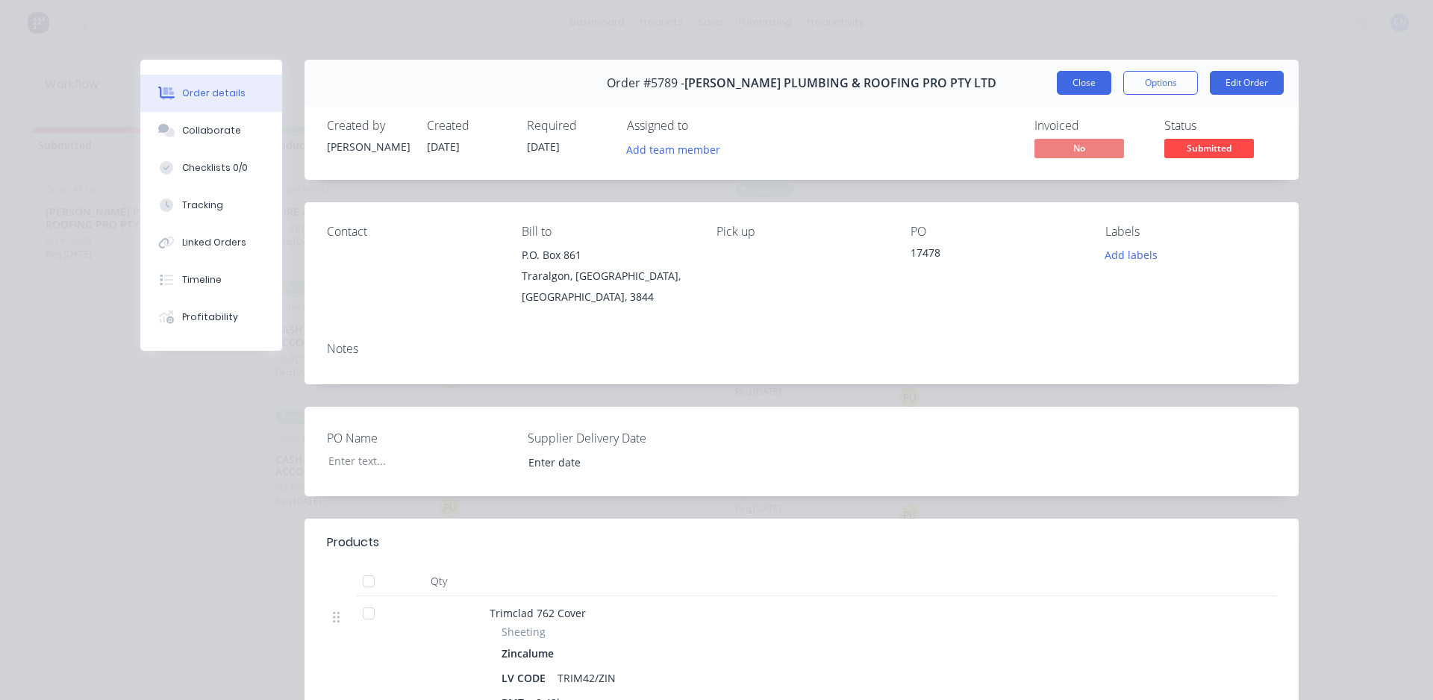
click at [1084, 84] on button "Close" at bounding box center [1084, 83] width 54 height 24
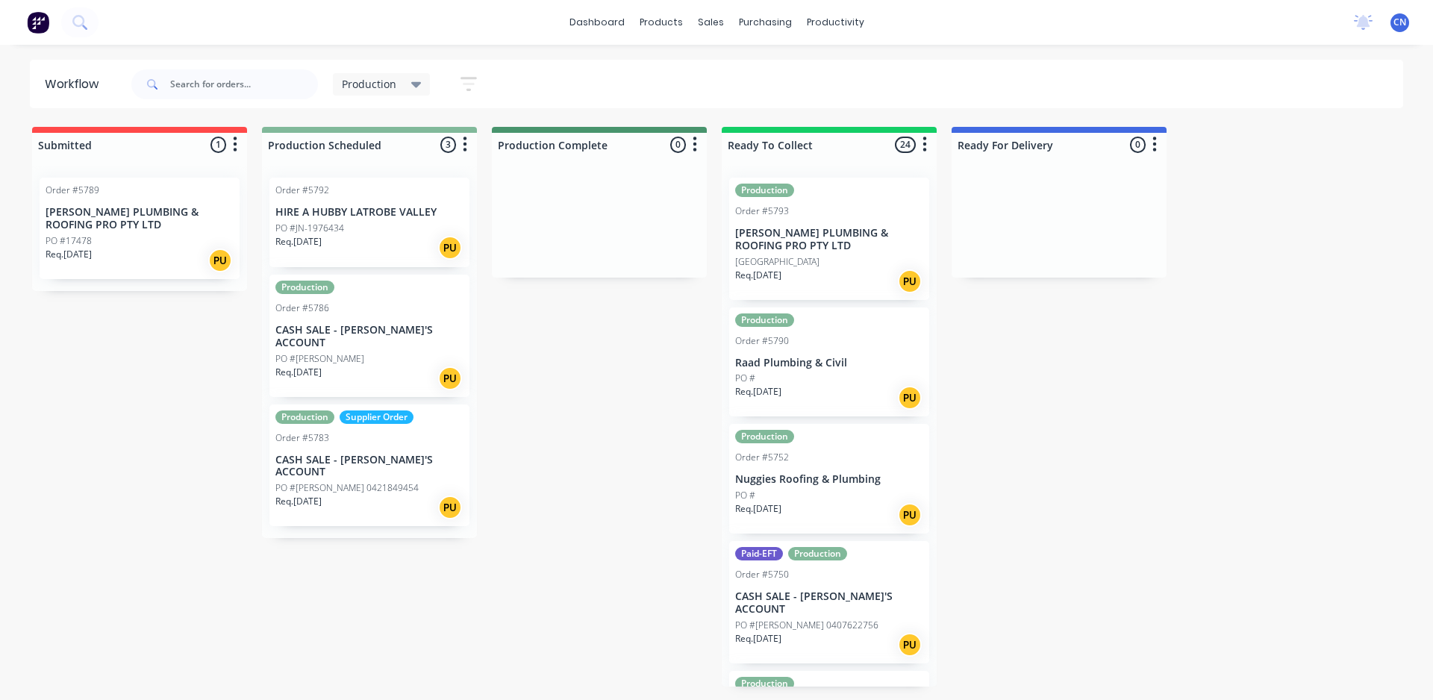
click at [330, 352] on div "PO #[PERSON_NAME]" at bounding box center [369, 358] width 188 height 13
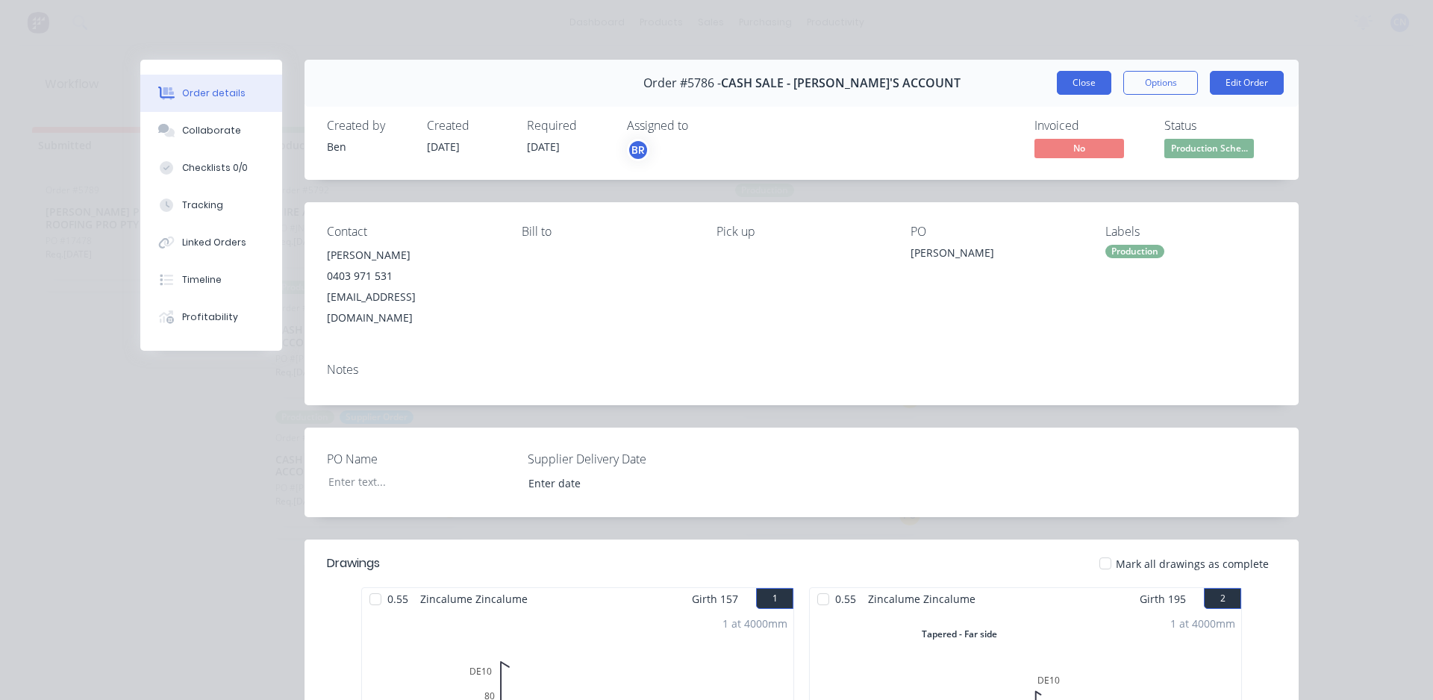
click at [1081, 84] on button "Close" at bounding box center [1084, 83] width 54 height 24
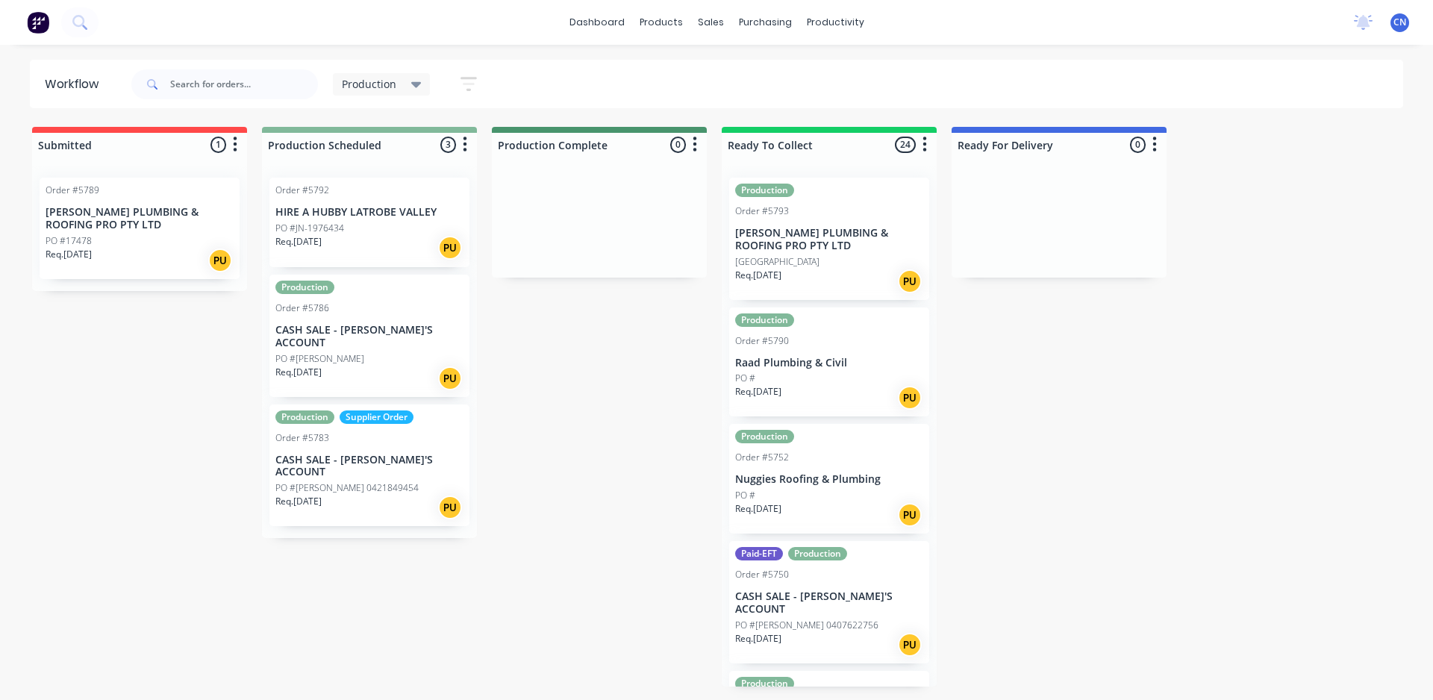
click at [353, 481] on p "PO #[PERSON_NAME] 0421849454" at bounding box center [346, 487] width 143 height 13
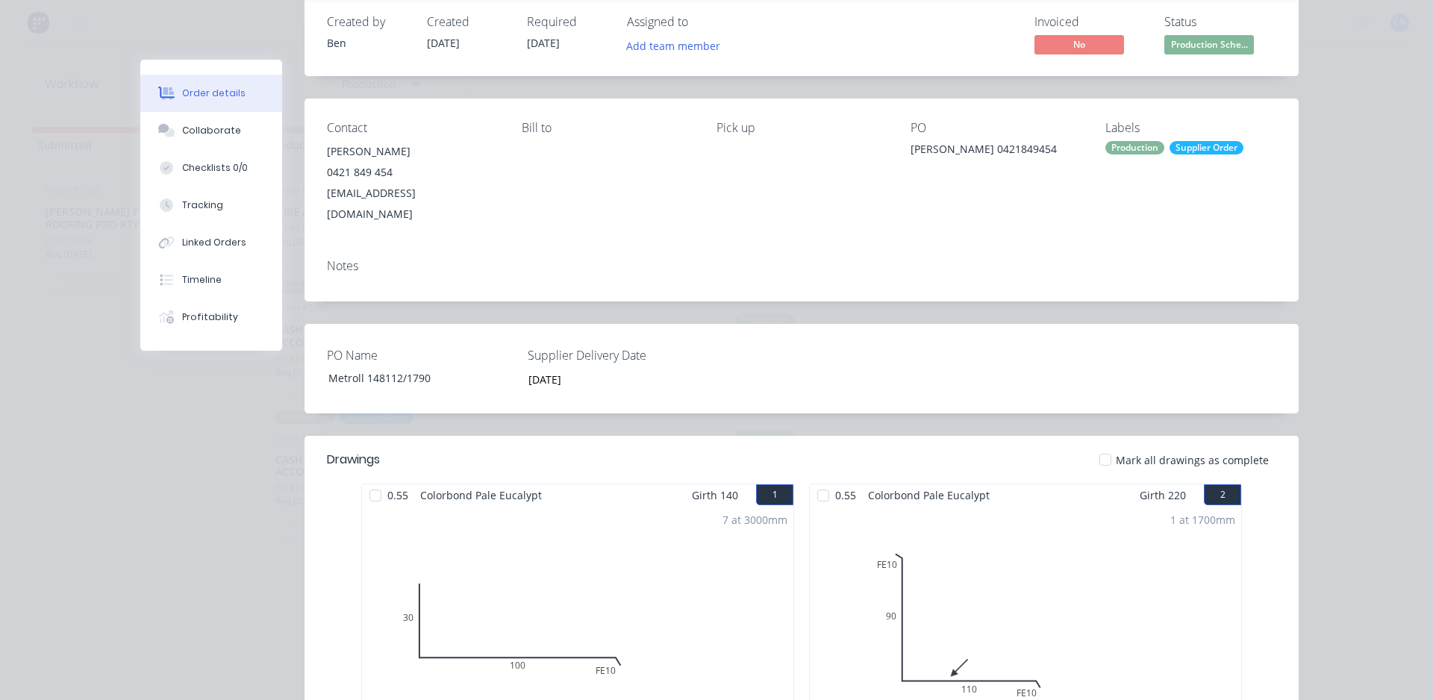
scroll to position [75, 0]
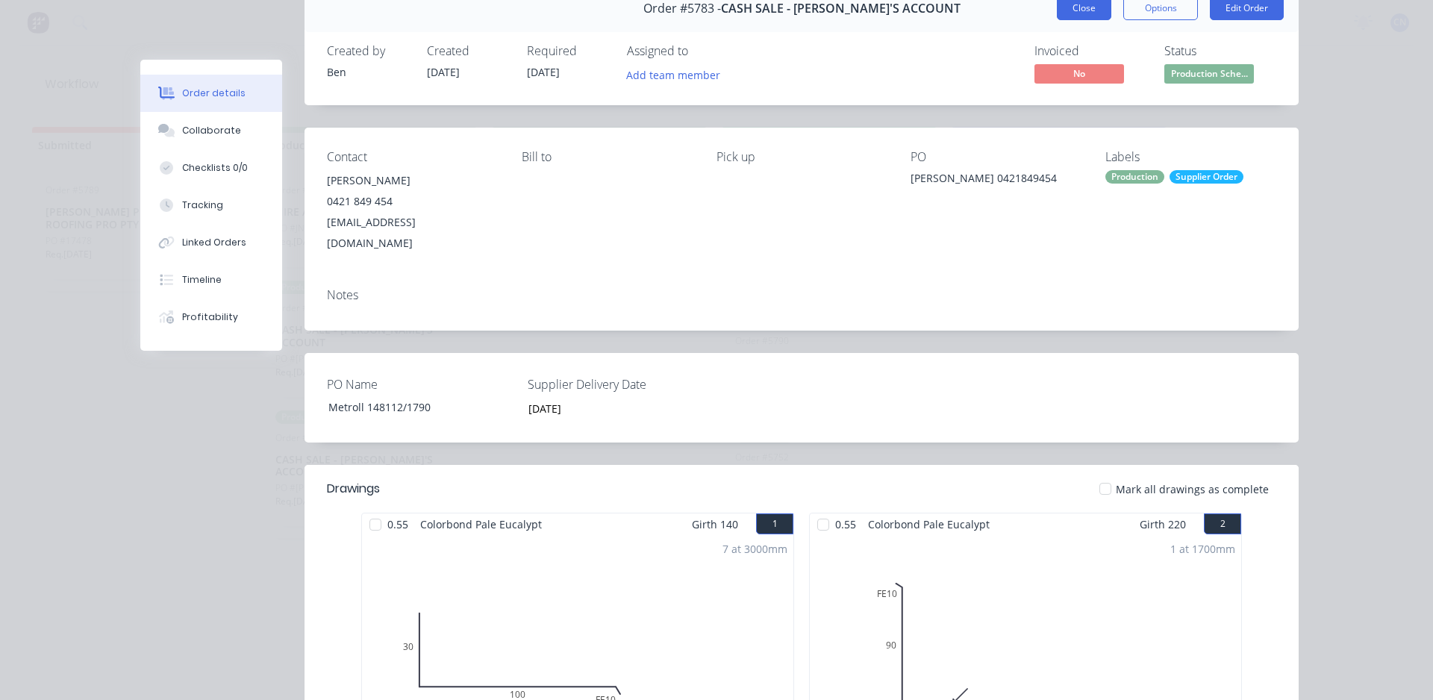
click at [1076, 19] on button "Close" at bounding box center [1084, 8] width 54 height 24
